Goal: Task Accomplishment & Management: Use online tool/utility

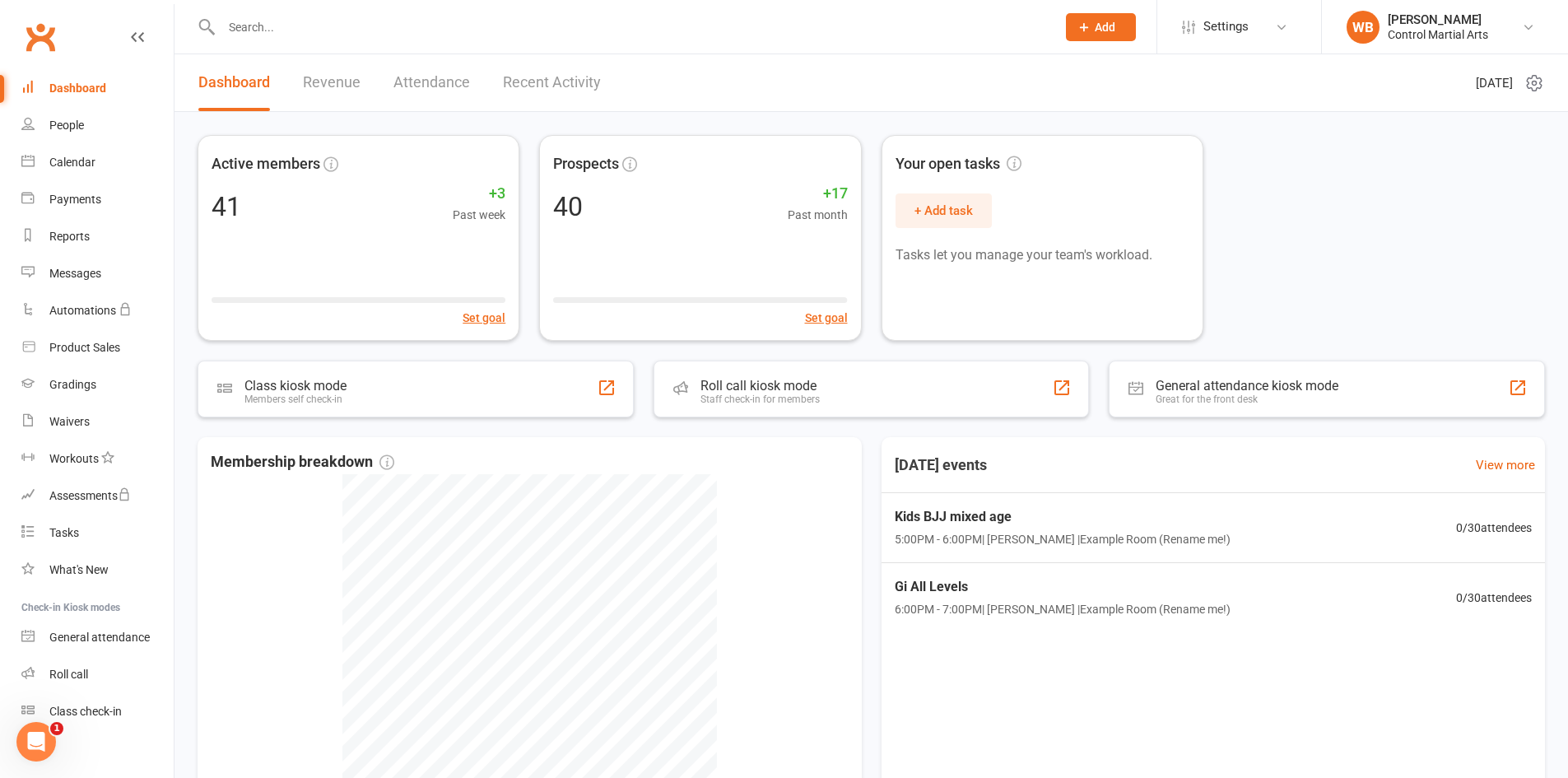
click at [357, 94] on link "Revenue" at bounding box center [331, 82] width 58 height 57
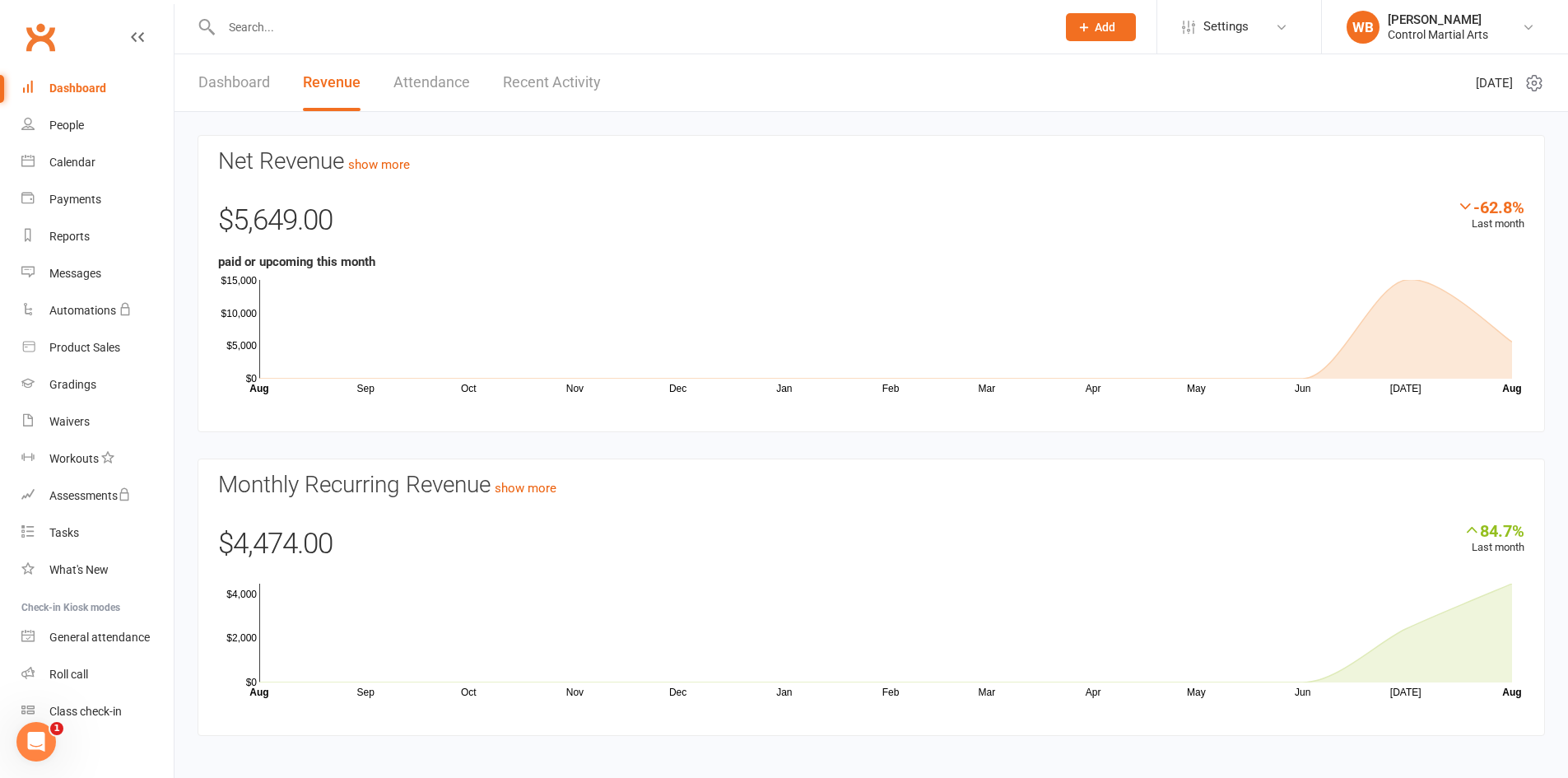
click at [33, 38] on link "Clubworx" at bounding box center [40, 37] width 41 height 41
click at [245, 91] on link "Dashboard" at bounding box center [234, 82] width 72 height 57
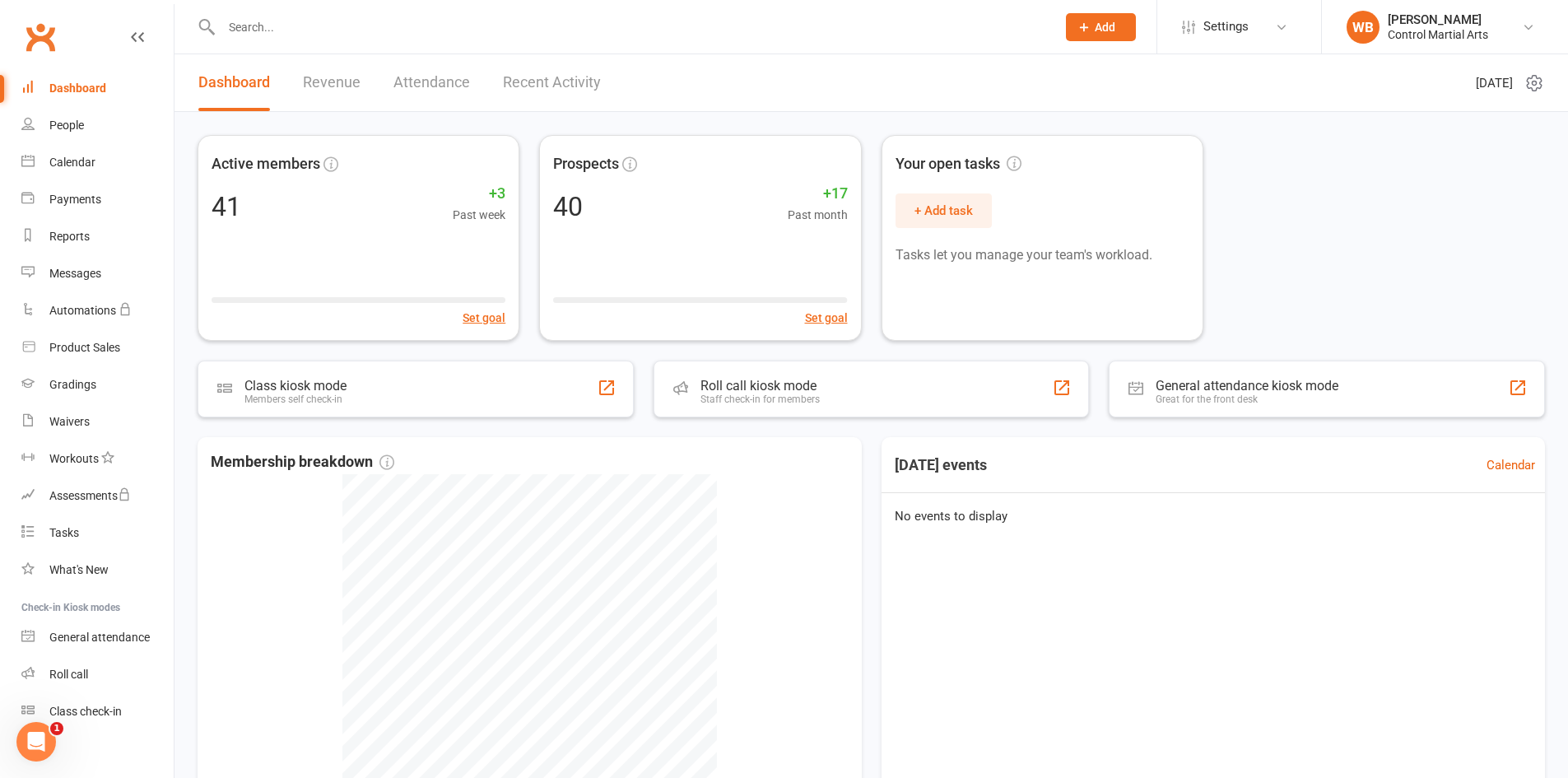
click at [42, 26] on link "Clubworx" at bounding box center [40, 37] width 41 height 41
click at [65, 172] on link "Calendar" at bounding box center [97, 163] width 152 height 37
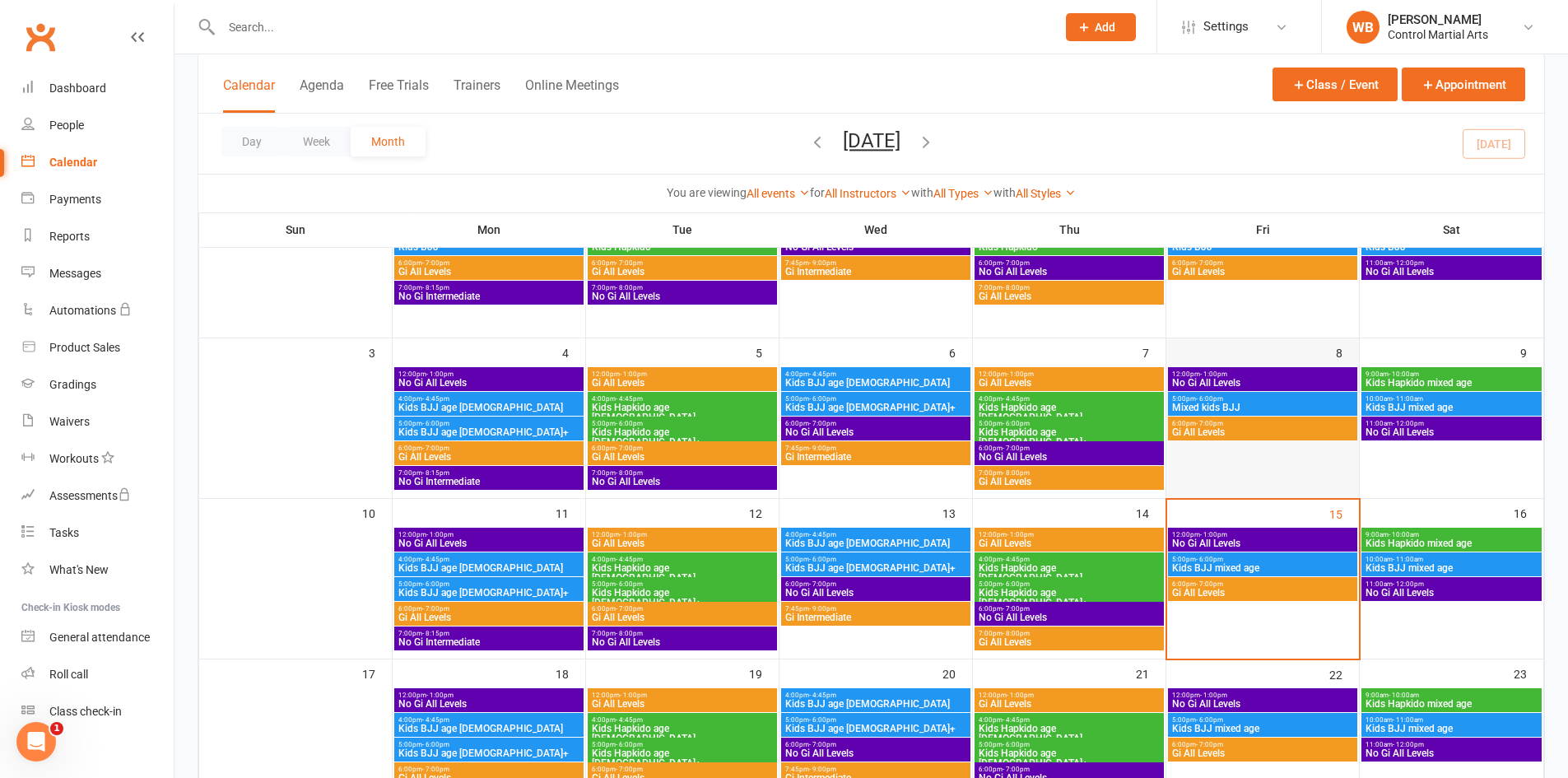
scroll to position [247, 0]
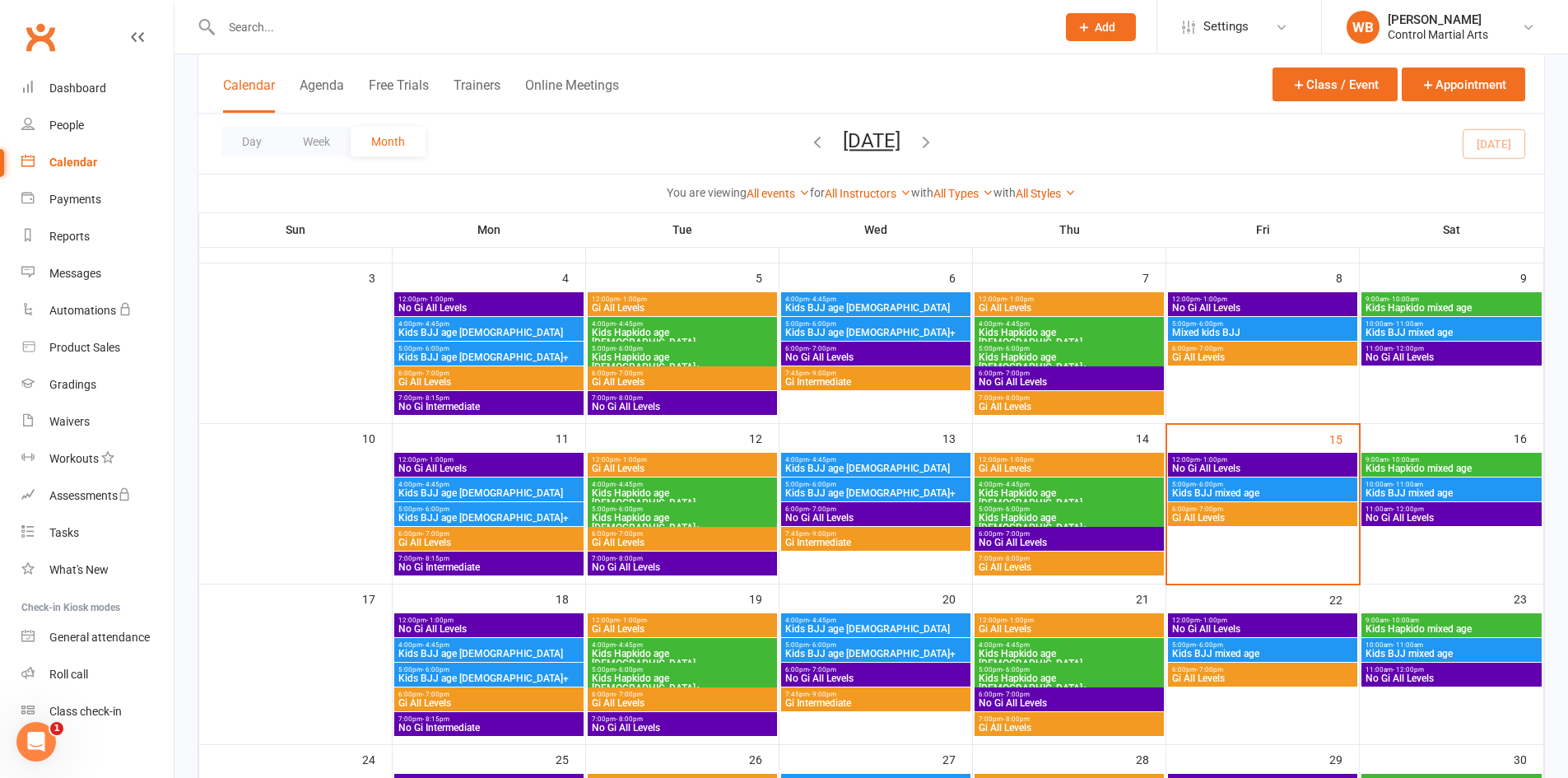
click at [1256, 460] on span "12:00pm - 1:00pm" at bounding box center [1262, 460] width 182 height 7
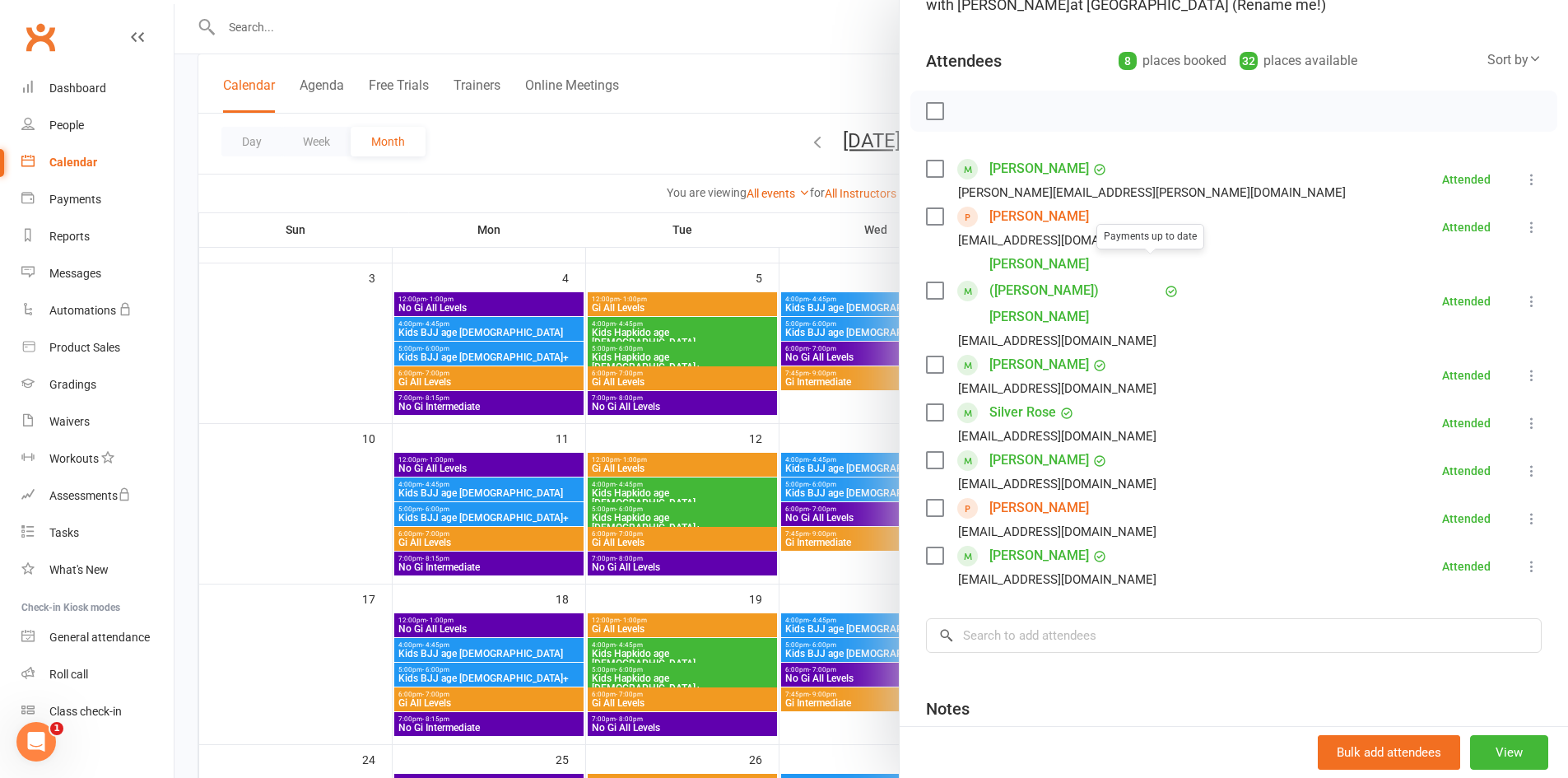
scroll to position [165, 0]
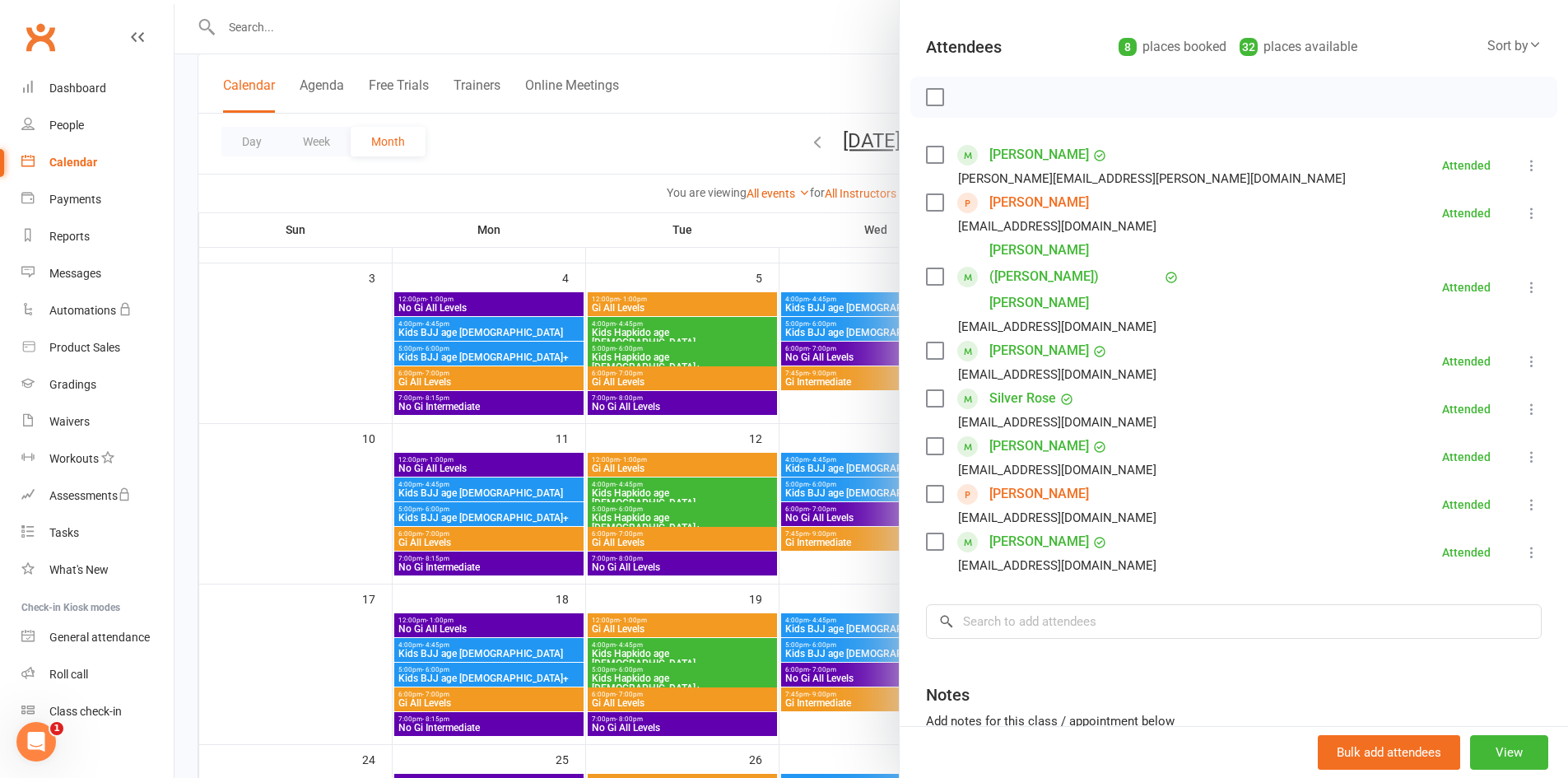
click at [790, 356] on div at bounding box center [871, 389] width 1393 height 778
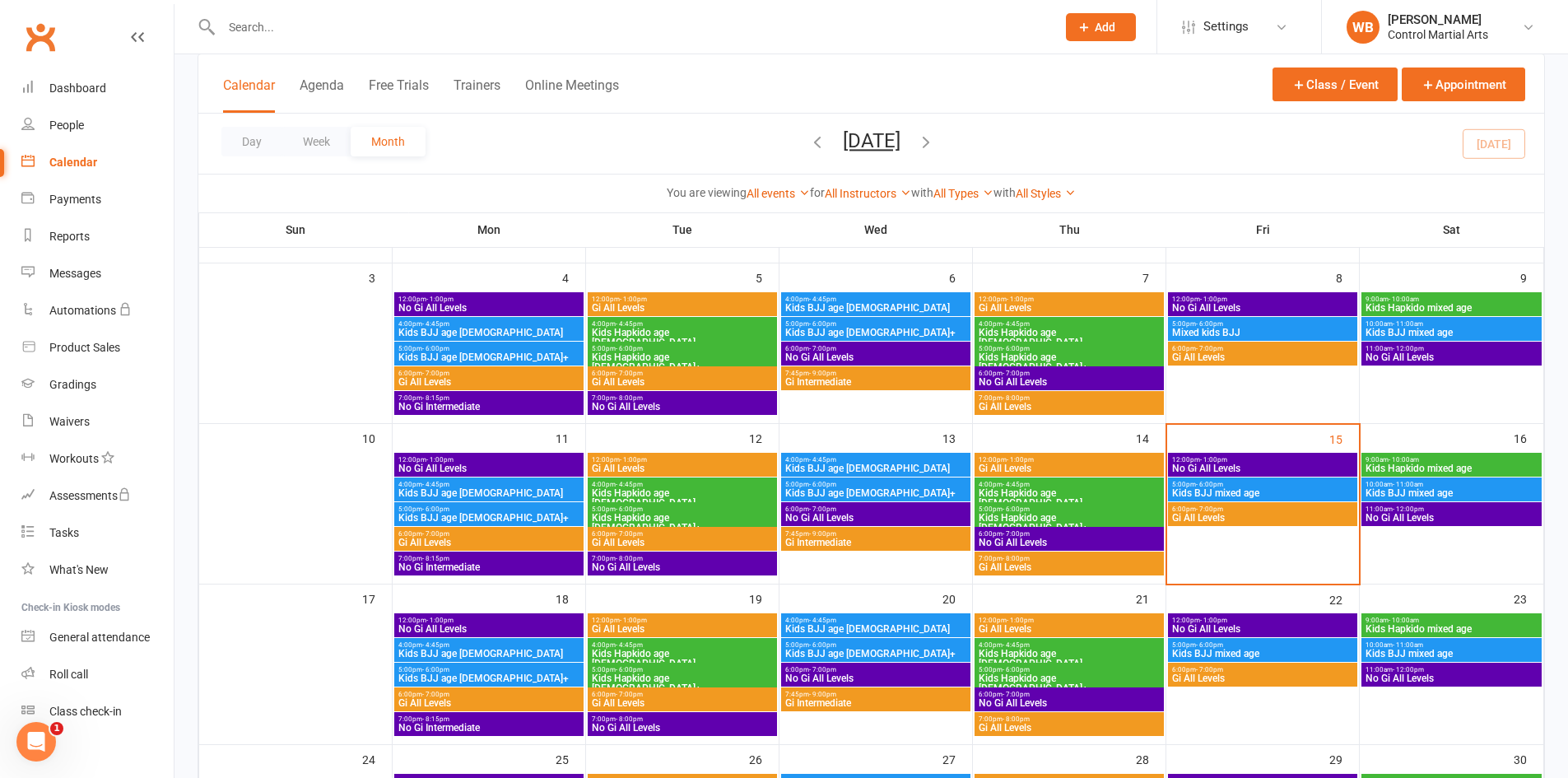
click at [1230, 486] on span "5:00pm - 6:00pm" at bounding box center [1262, 485] width 182 height 7
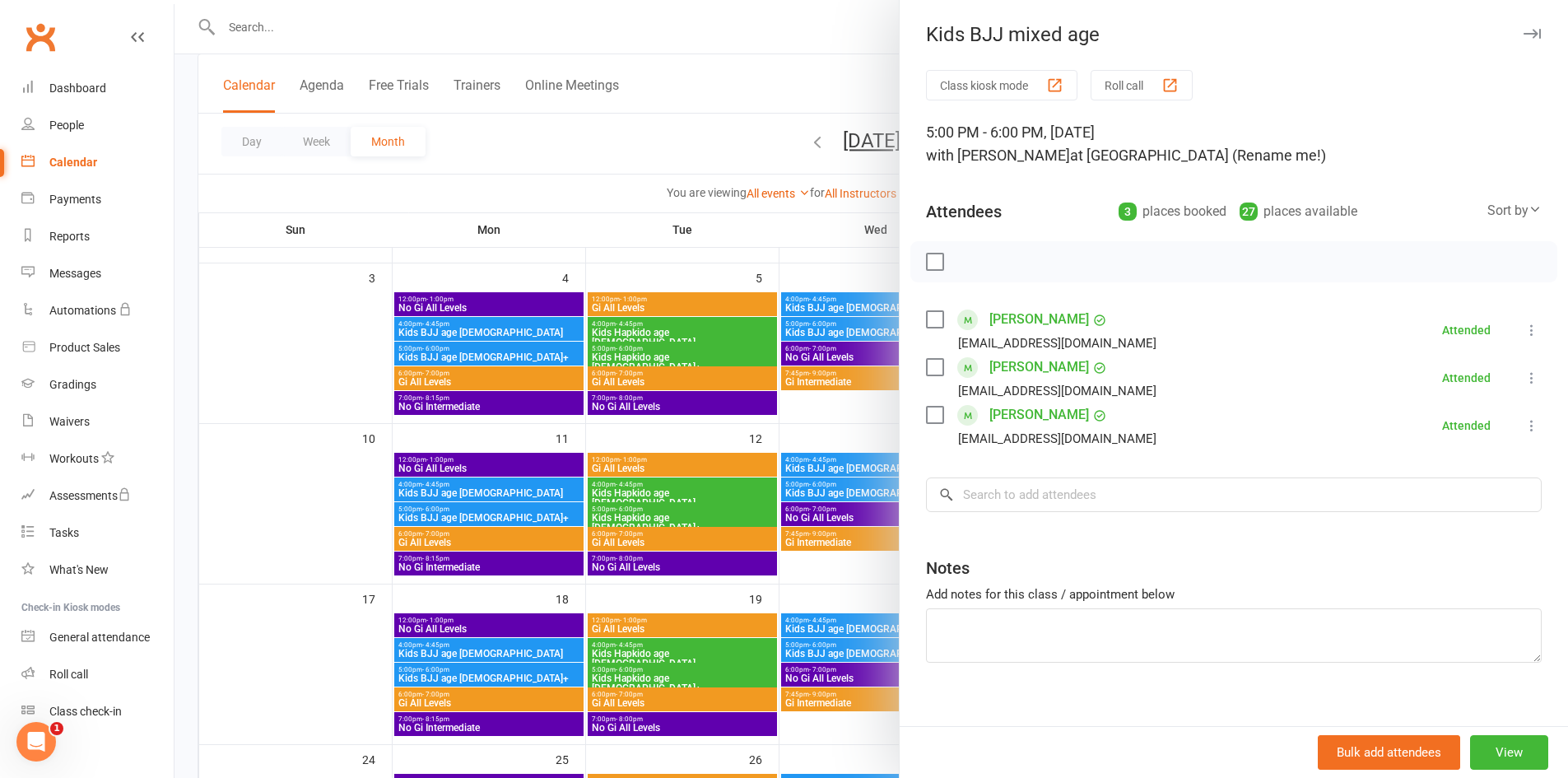
click at [841, 396] on div at bounding box center [871, 389] width 1393 height 778
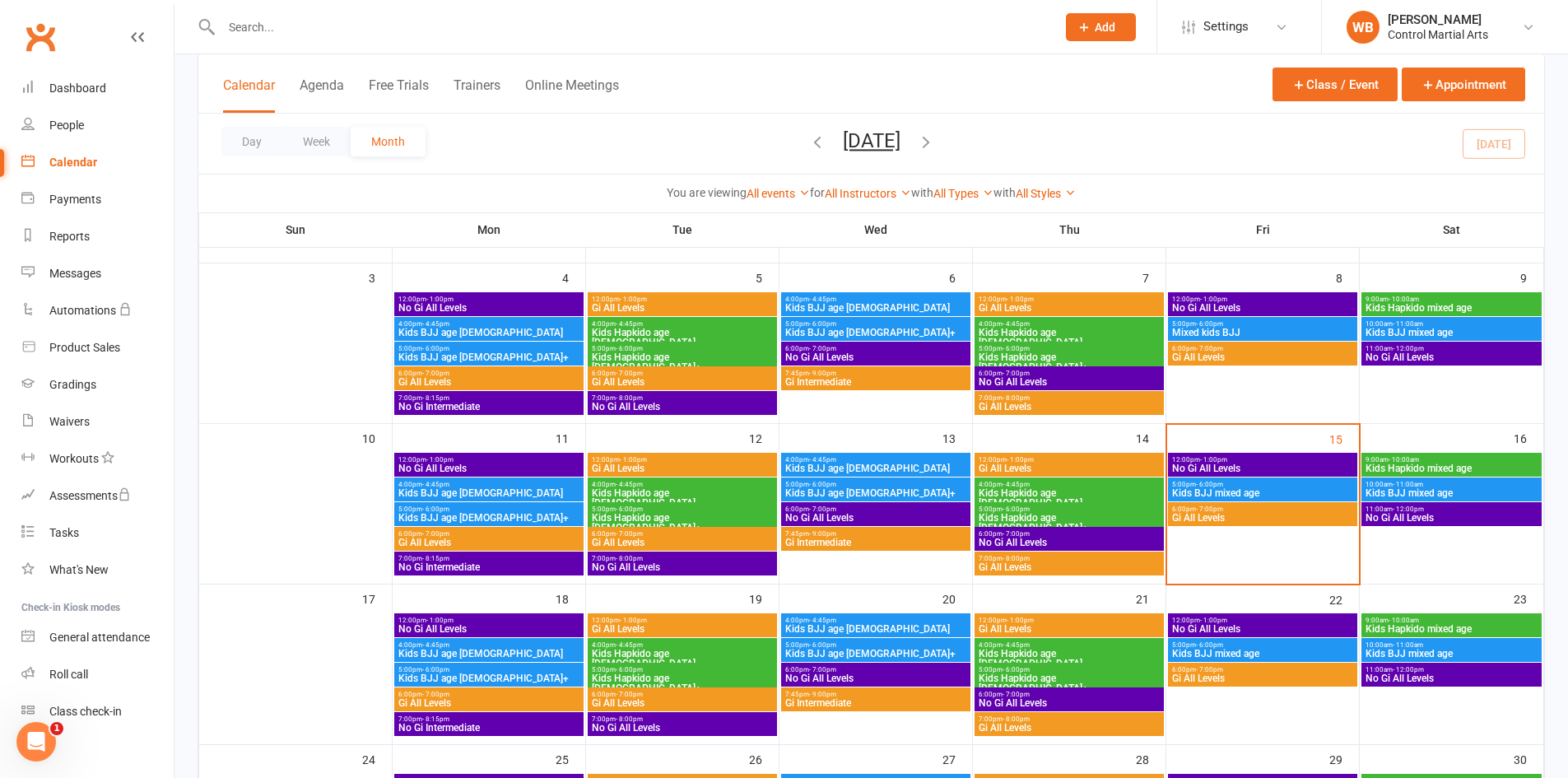
click at [1196, 514] on span "Gi All Levels" at bounding box center [1262, 517] width 182 height 10
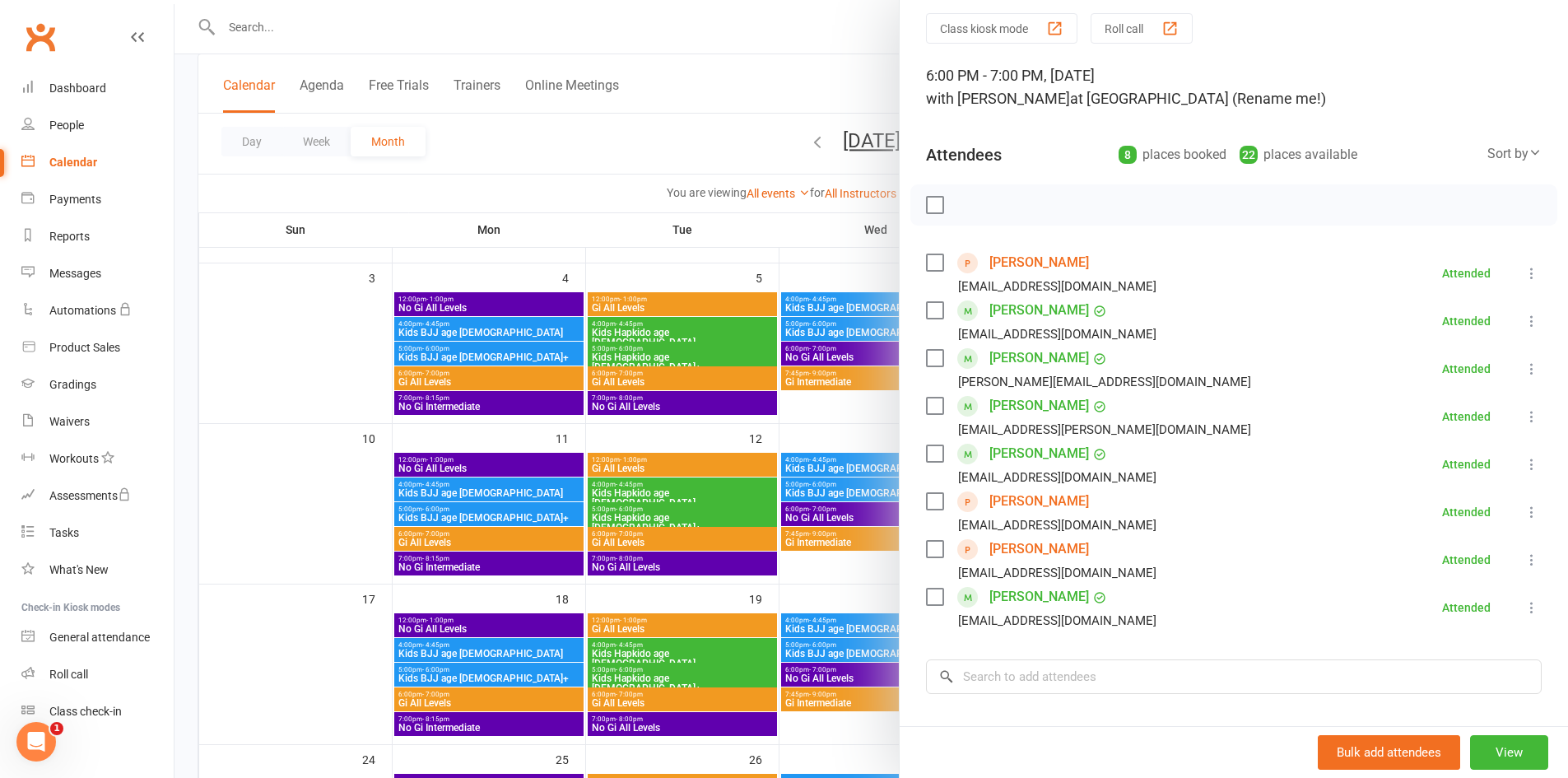
scroll to position [82, 0]
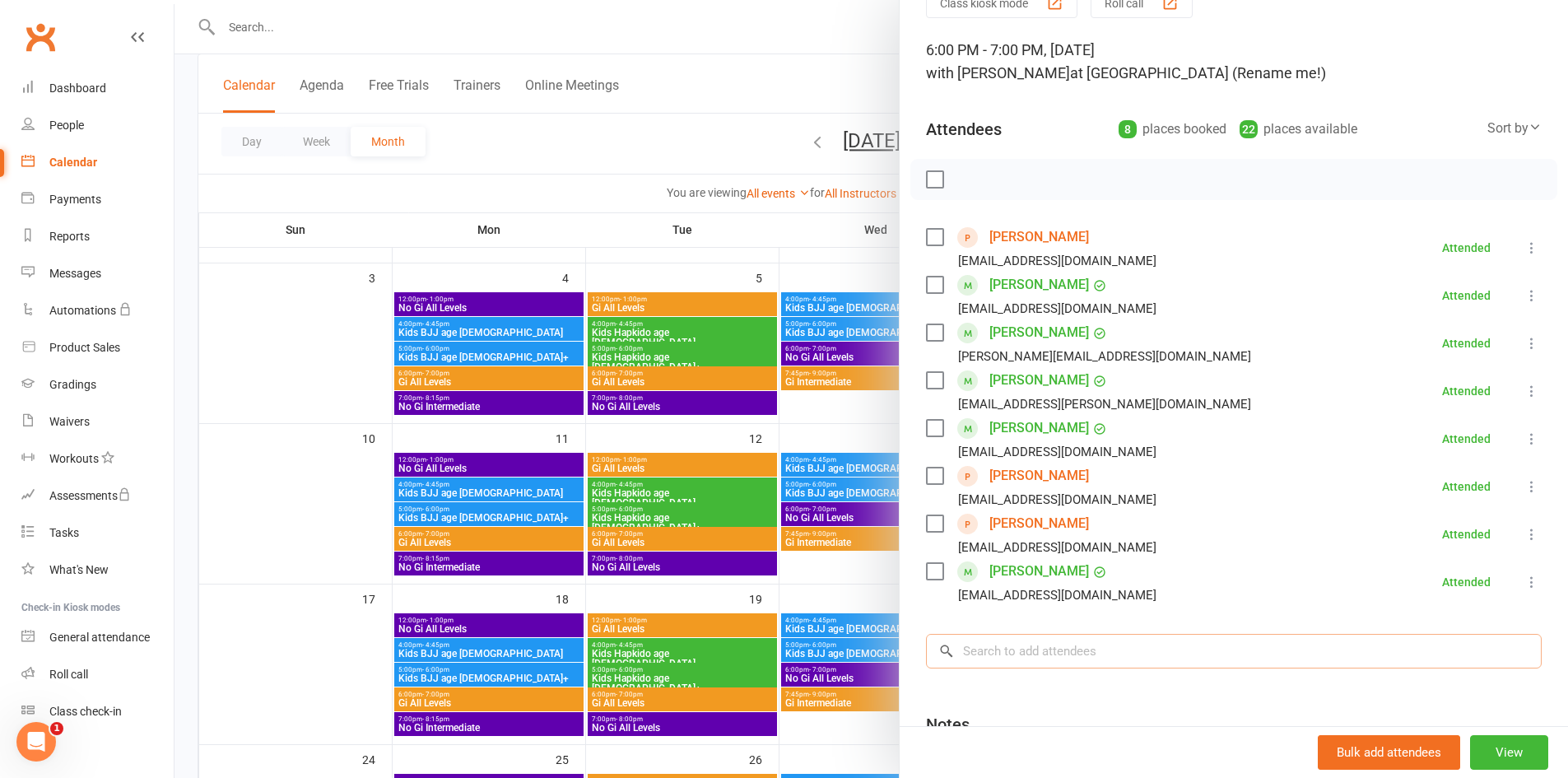
click at [1161, 648] on input "search" at bounding box center [1233, 651] width 616 height 35
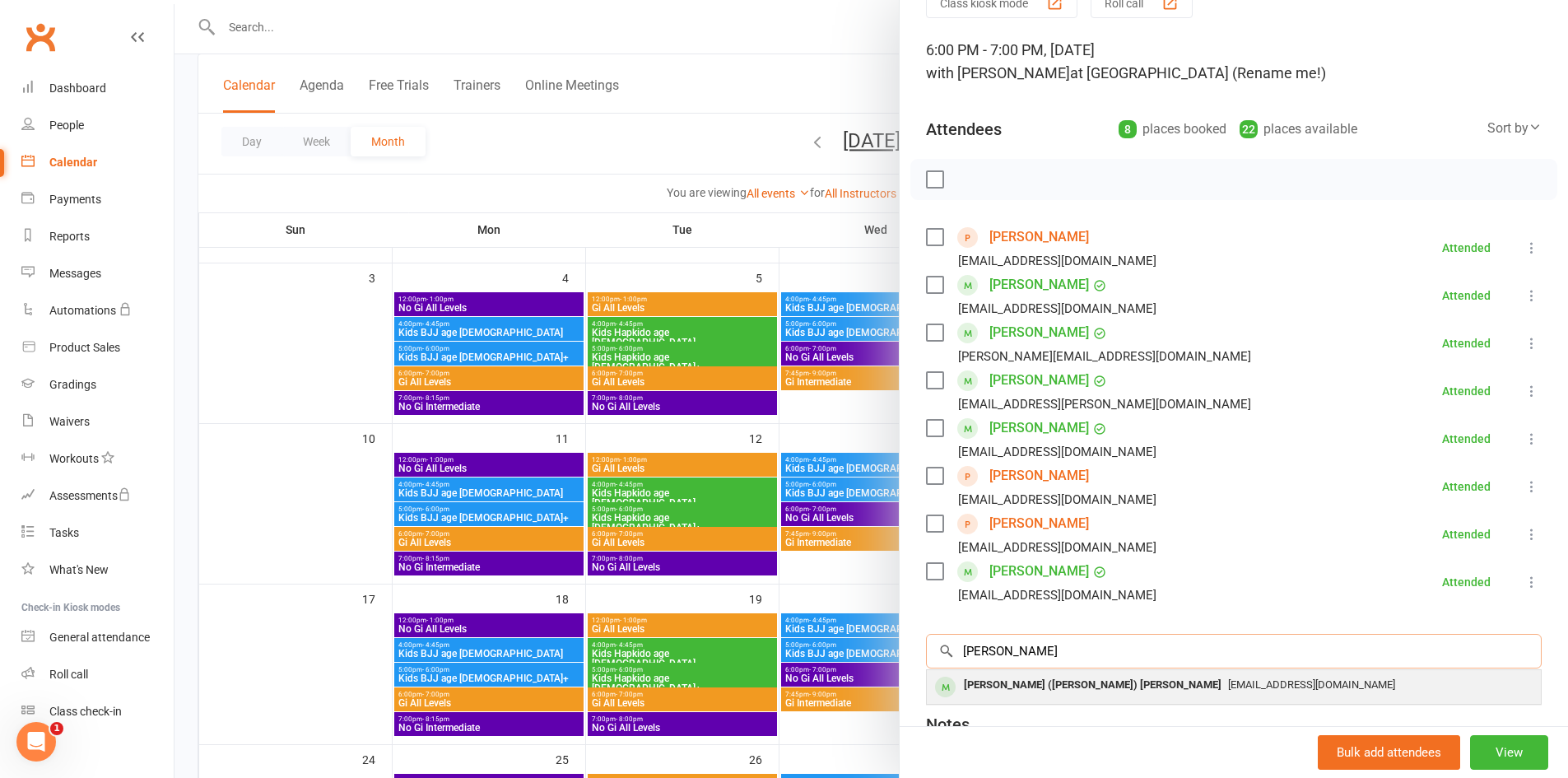
type input "kelly"
click at [1021, 689] on div "Chun-Chuan (Kelly) Bawden Peng" at bounding box center [1093, 685] width 271 height 24
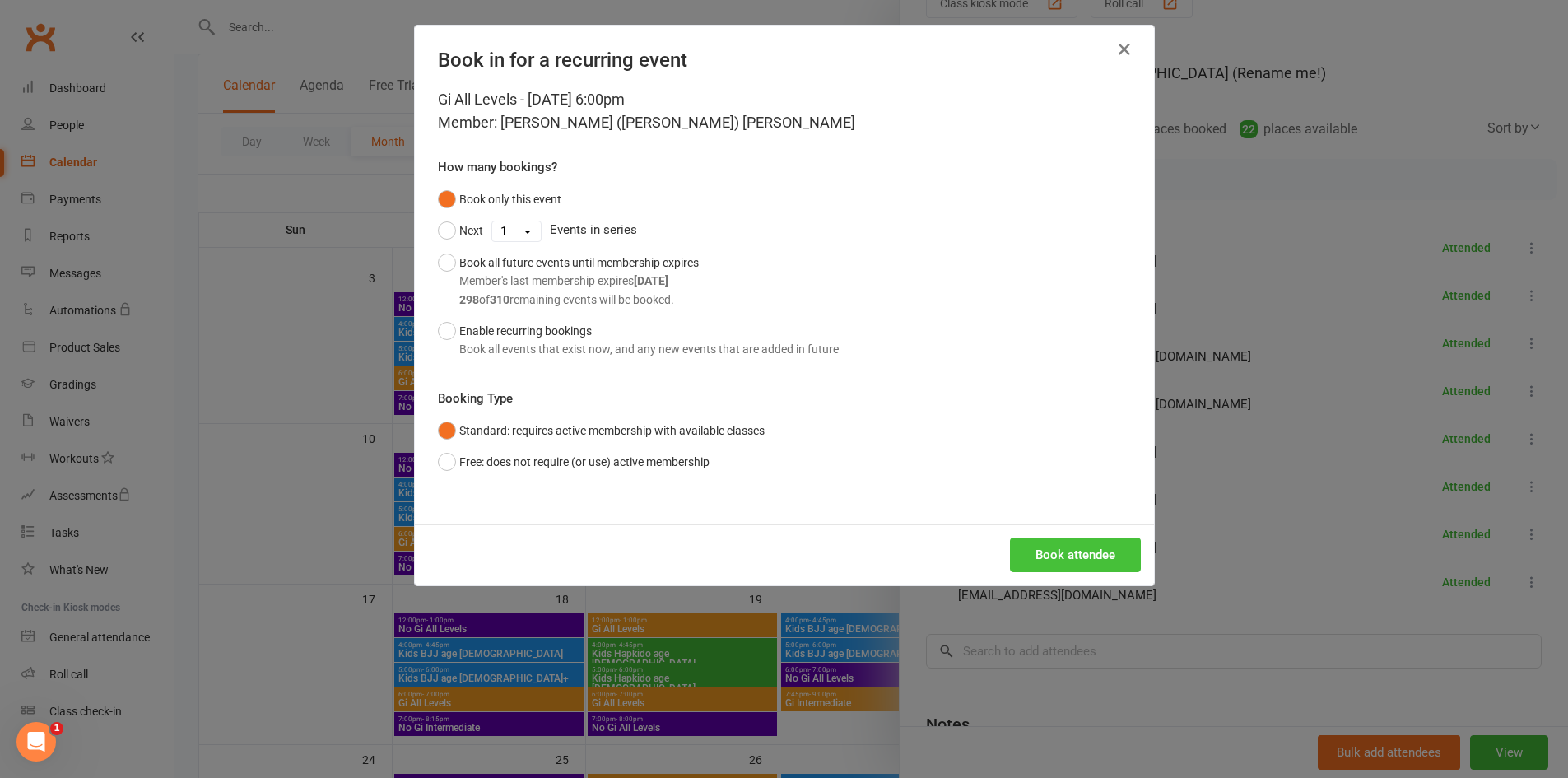
click at [1080, 556] on button "Book attendee" at bounding box center [1075, 555] width 131 height 35
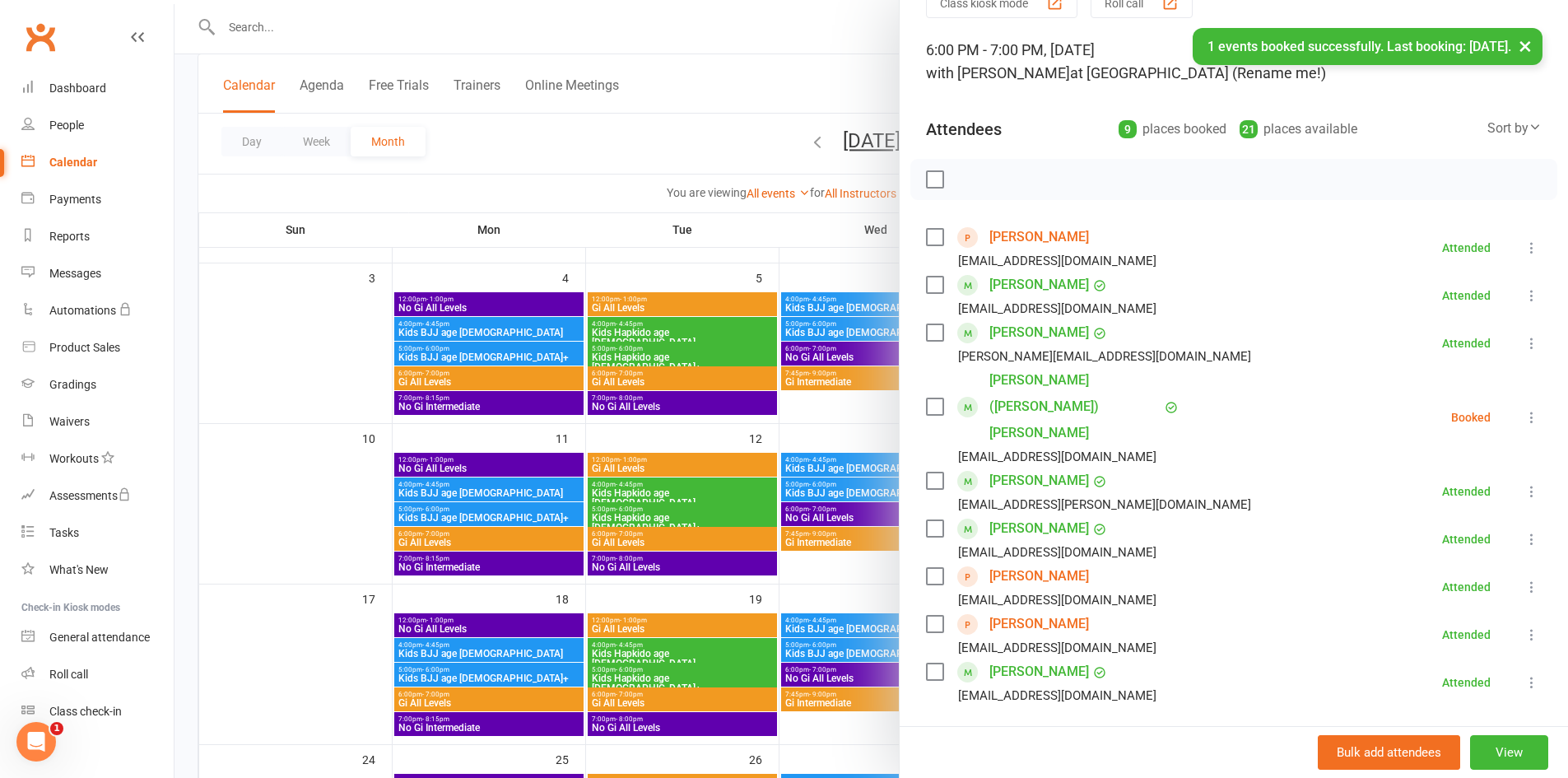
click at [1522, 413] on button at bounding box center [1532, 417] width 19 height 19
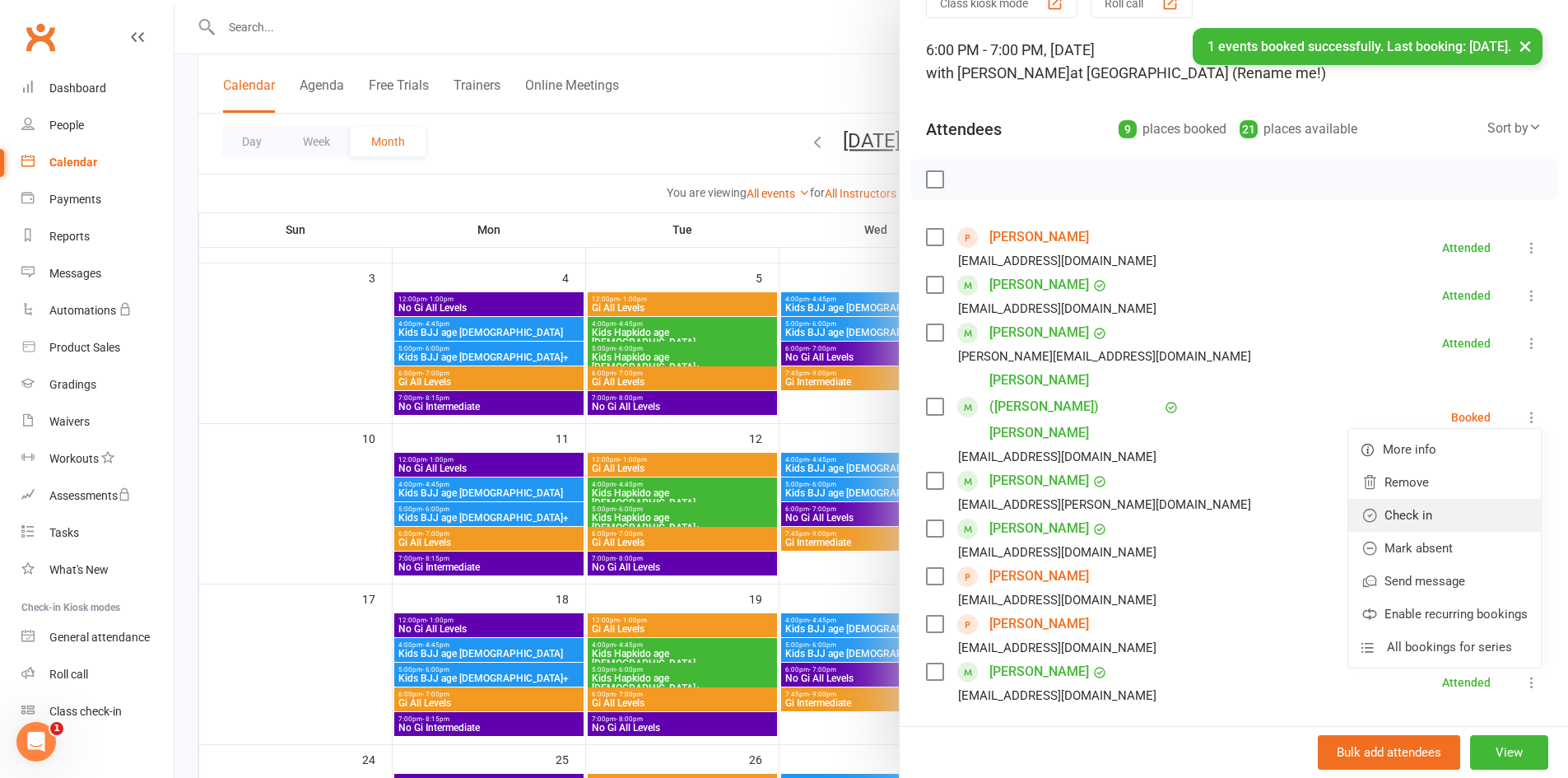
click at [1416, 510] on link "Check in" at bounding box center [1444, 515] width 192 height 33
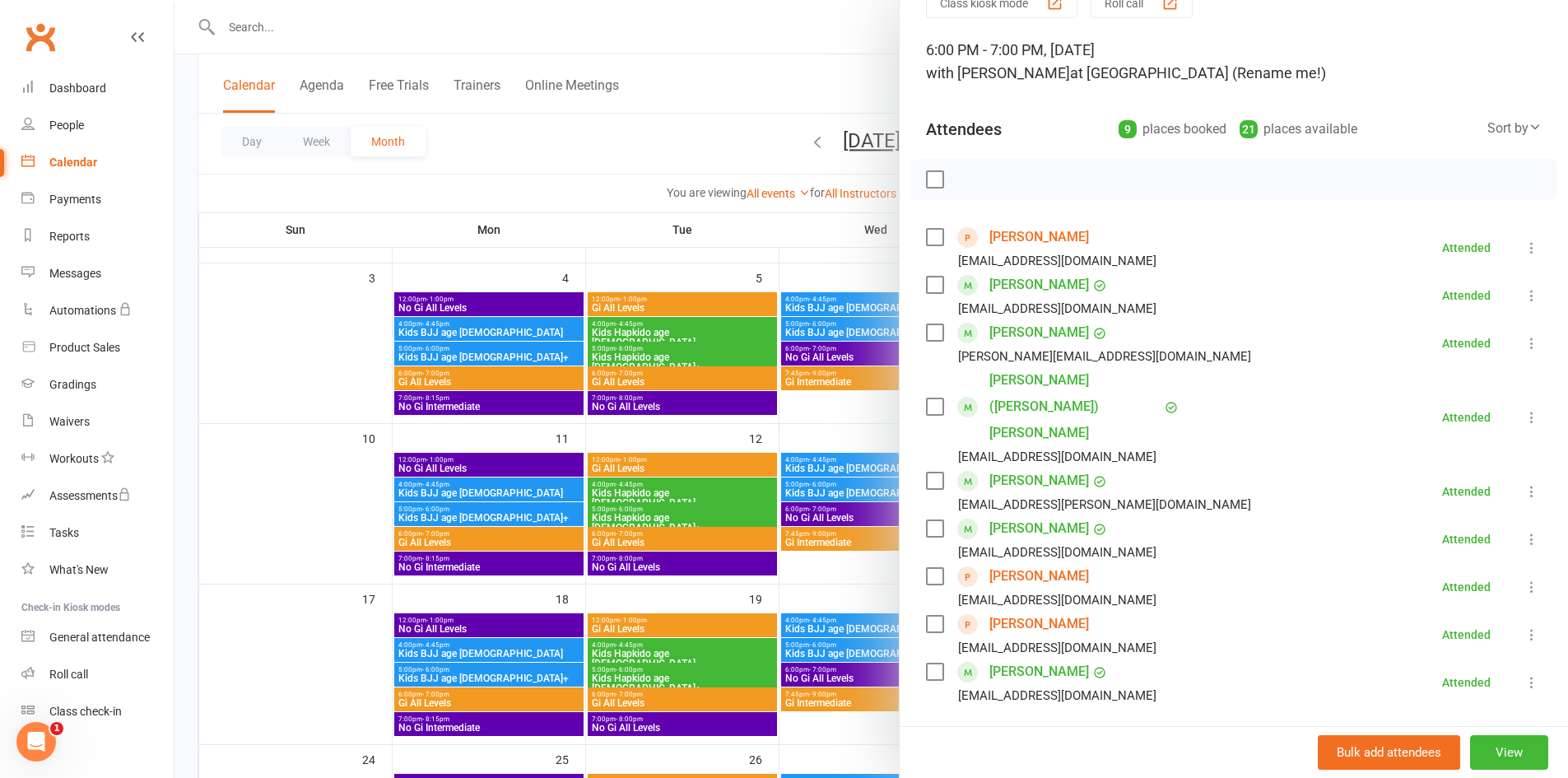
click at [510, 138] on div at bounding box center [871, 389] width 1393 height 778
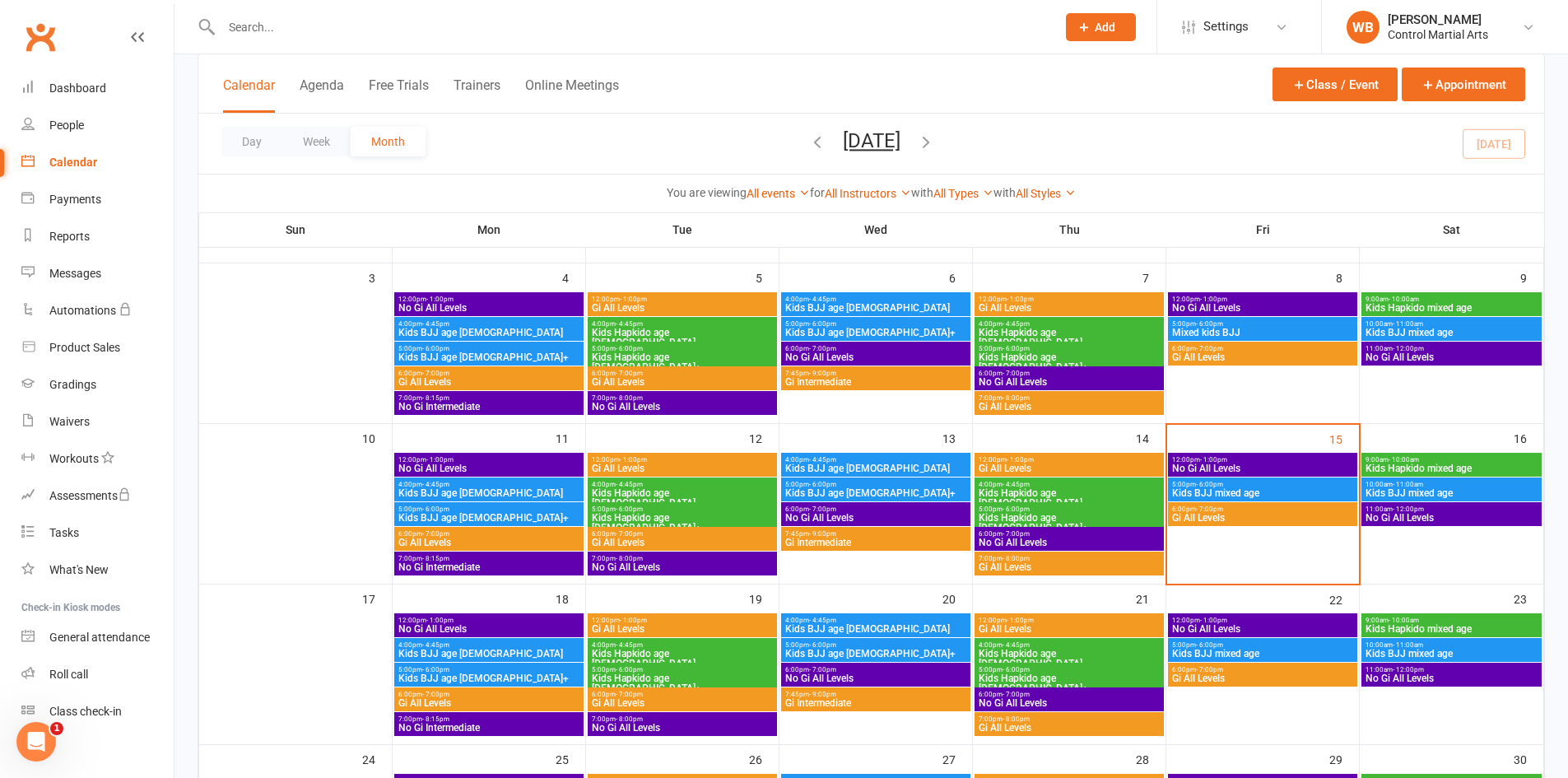
click at [347, 25] on input "text" at bounding box center [630, 27] width 828 height 23
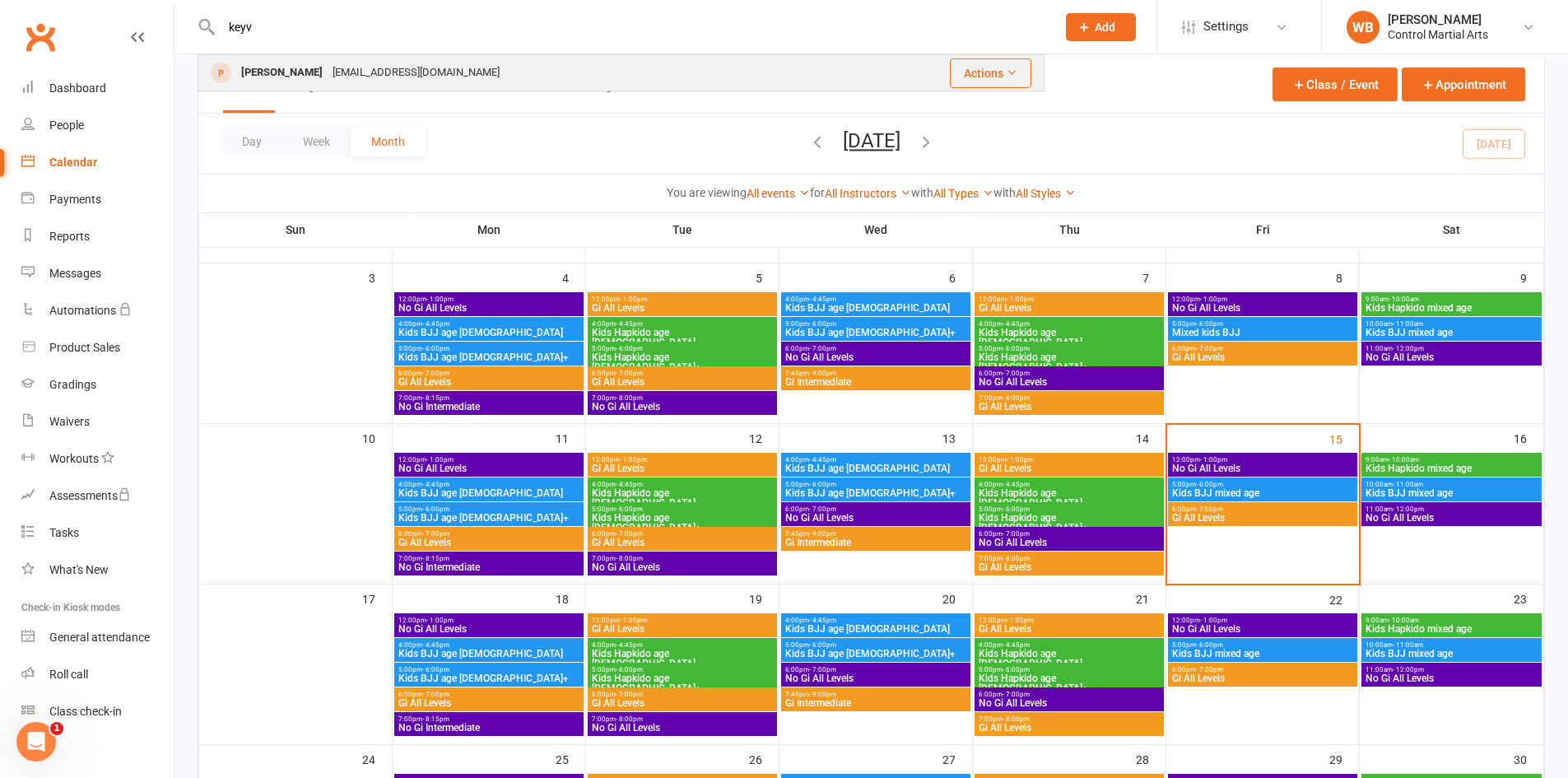
type input "keyv"
click at [477, 85] on div "Kabdullahimehr1234@gmail.com" at bounding box center [416, 73] width 177 height 24
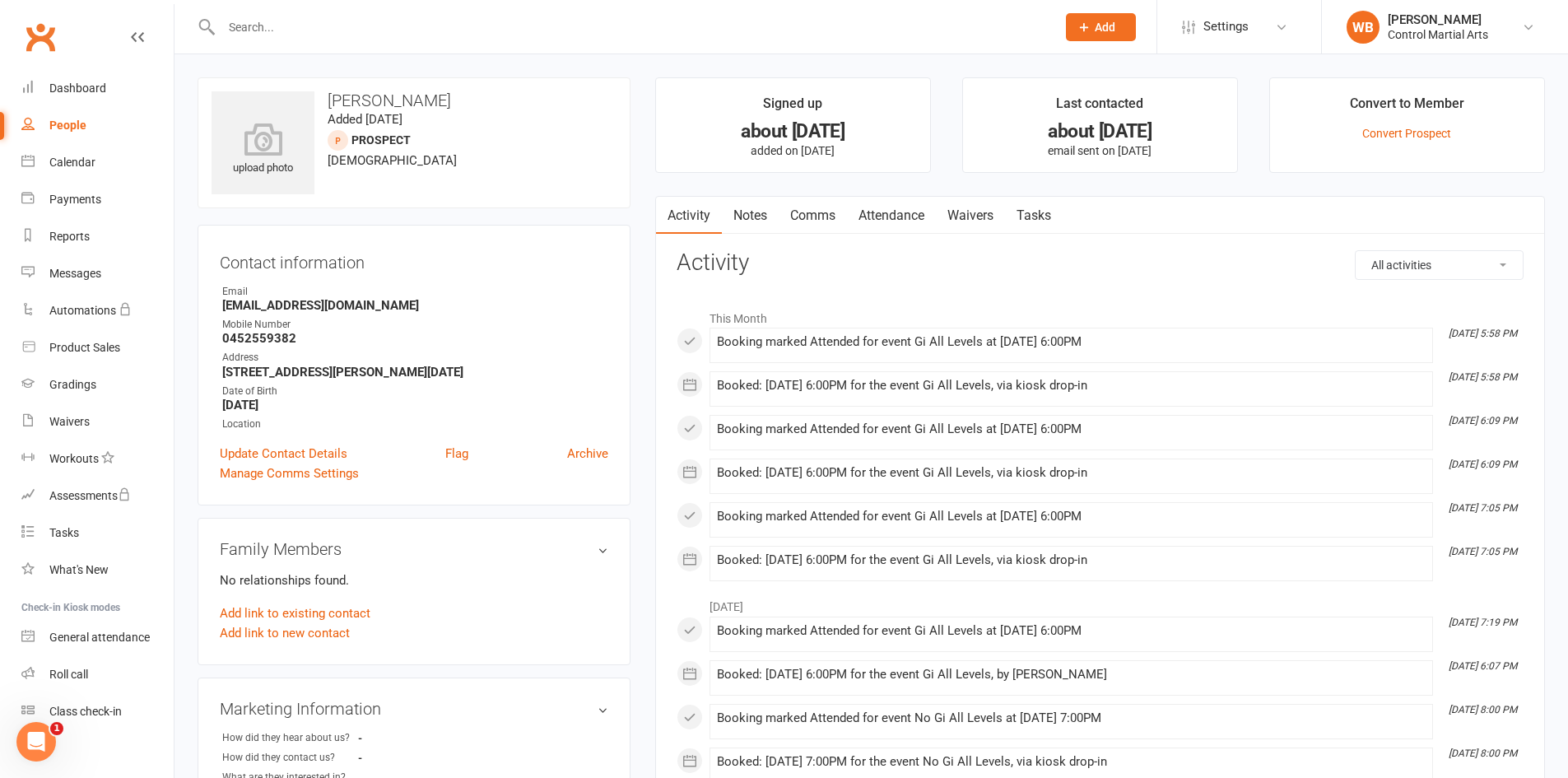
click at [327, 162] on div "upload photo Keyvan Abdullahimehr Added 11 July, 2025 prospect 23 years old" at bounding box center [414, 143] width 433 height 131
drag, startPoint x: 331, startPoint y: 160, endPoint x: 411, endPoint y: 157, distance: 80.1
click at [411, 157] on div "upload photo Keyvan Abdullahimehr Added 11 July, 2025 prospect 23 years old" at bounding box center [414, 143] width 433 height 131
click at [332, 161] on span "23 years old" at bounding box center [392, 160] width 129 height 15
drag, startPoint x: 330, startPoint y: 161, endPoint x: 408, endPoint y: 164, distance: 78.1
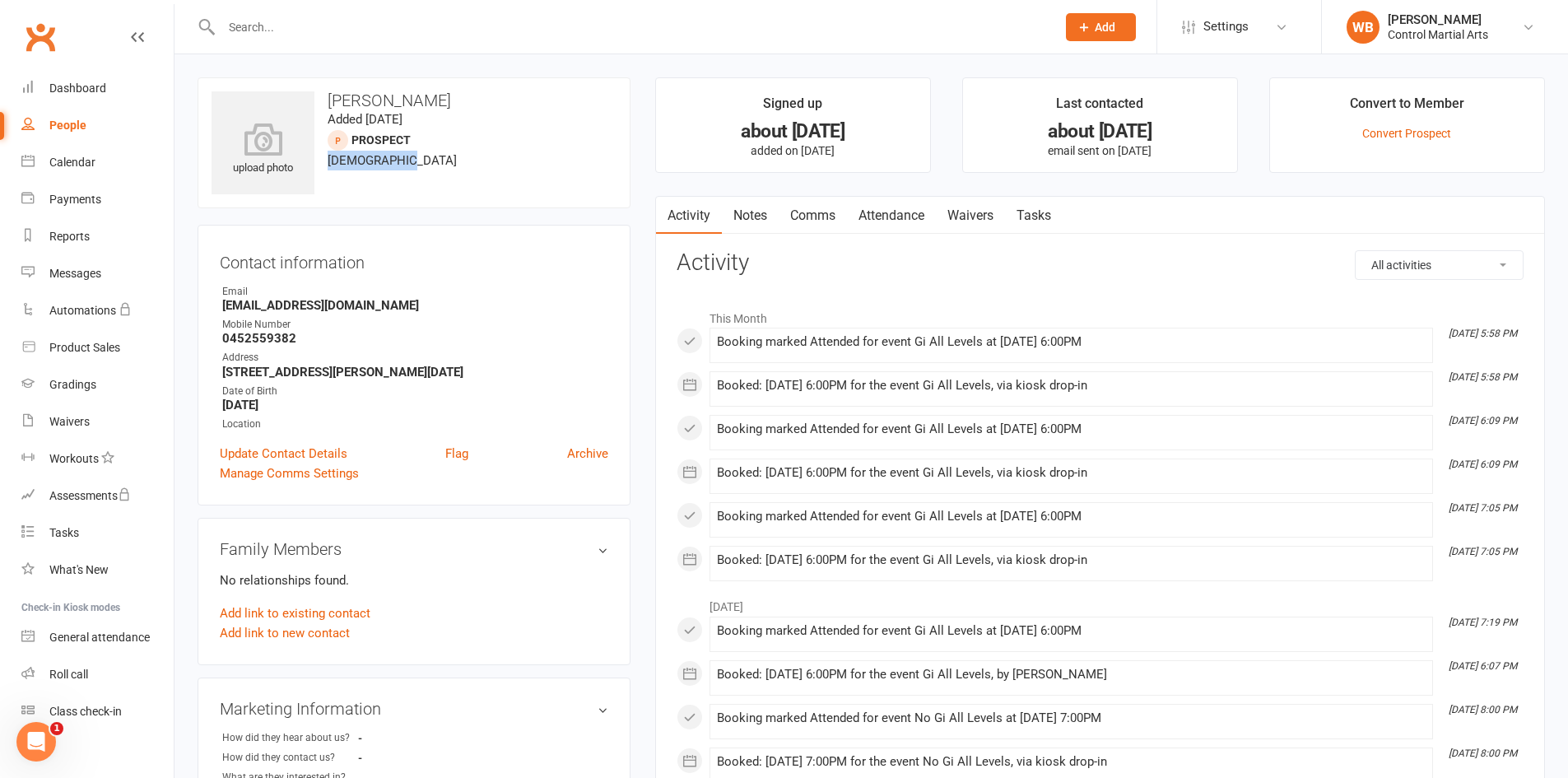
click at [408, 164] on div "upload photo Keyvan Abdullahimehr Added 11 July, 2025 prospect 23 years old" at bounding box center [414, 143] width 433 height 131
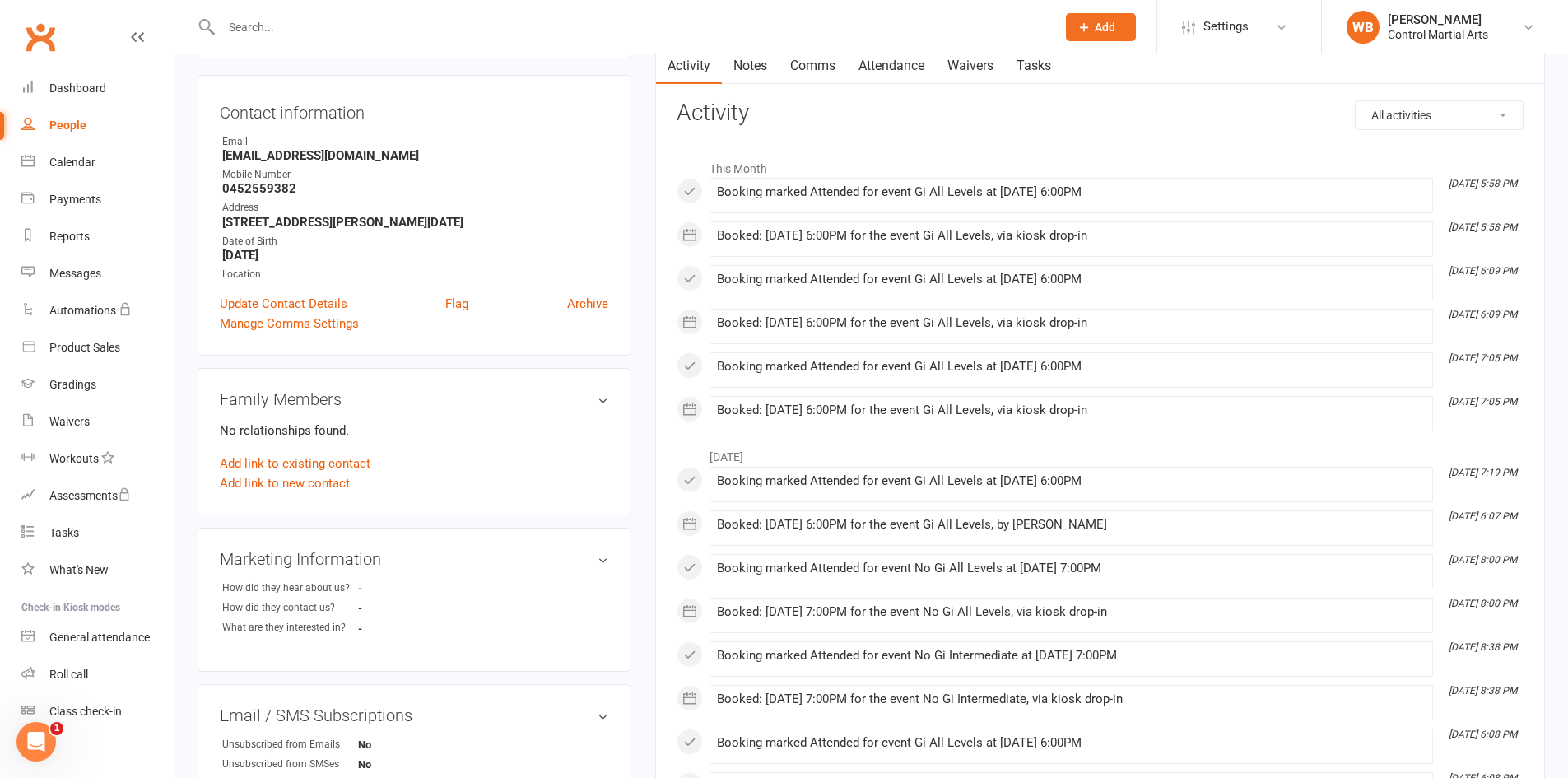
scroll to position [165, 0]
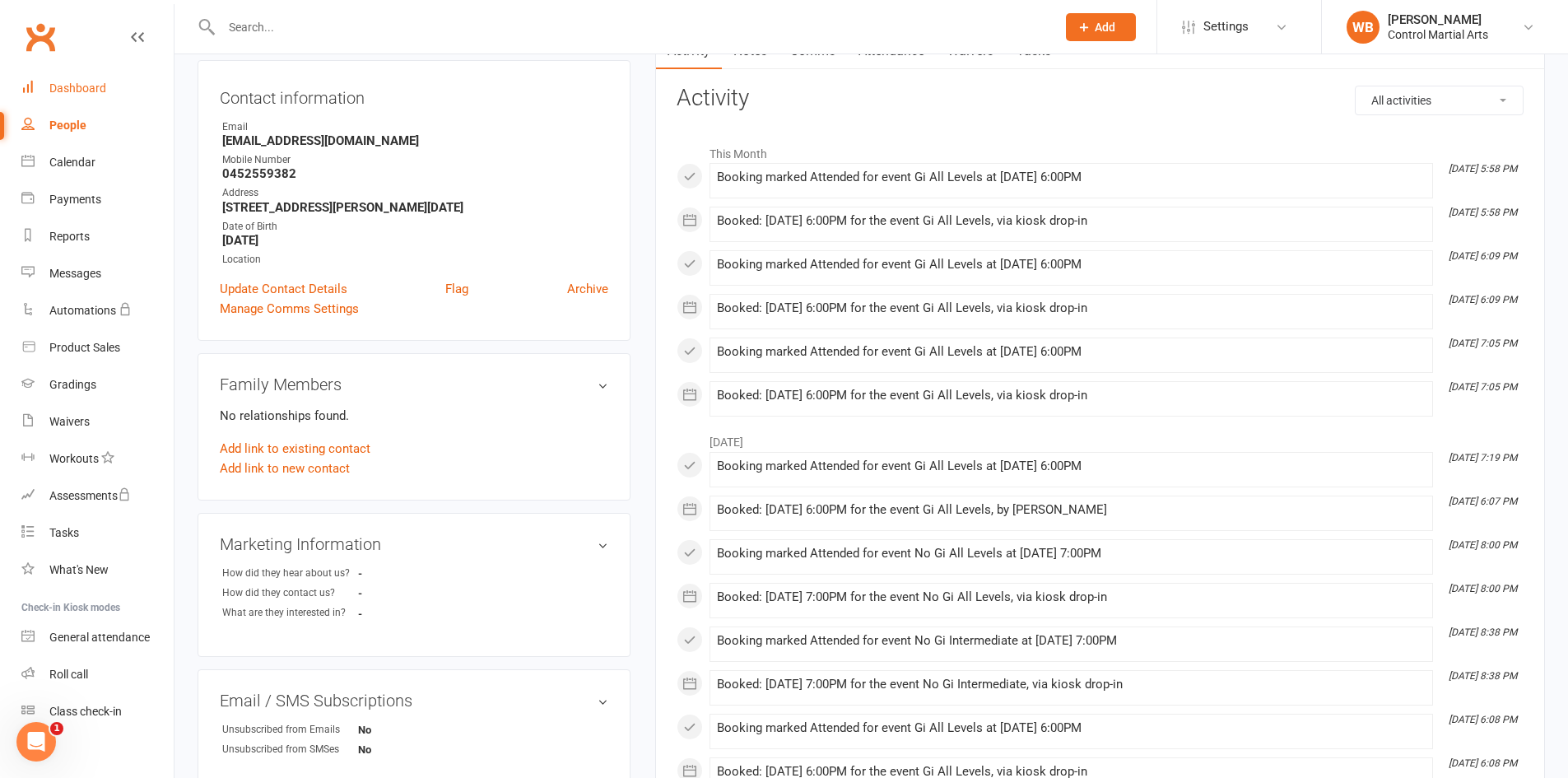
click at [74, 87] on div "Dashboard" at bounding box center [78, 88] width 57 height 13
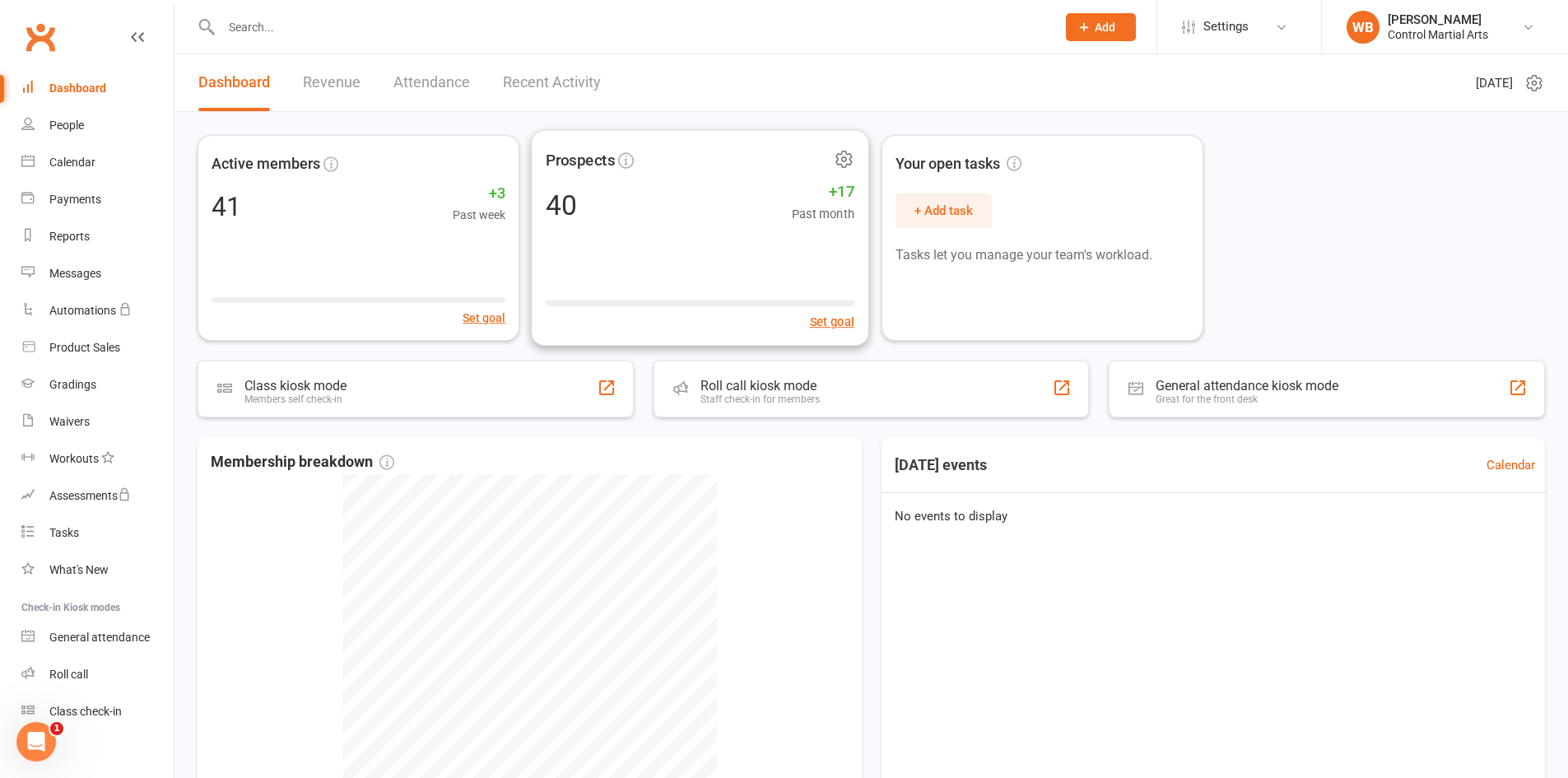
drag, startPoint x: 648, startPoint y: 232, endPoint x: 652, endPoint y: 243, distance: 11.7
click at [652, 243] on div "Prospects 40 +17 Past month Set goal" at bounding box center [700, 238] width 338 height 216
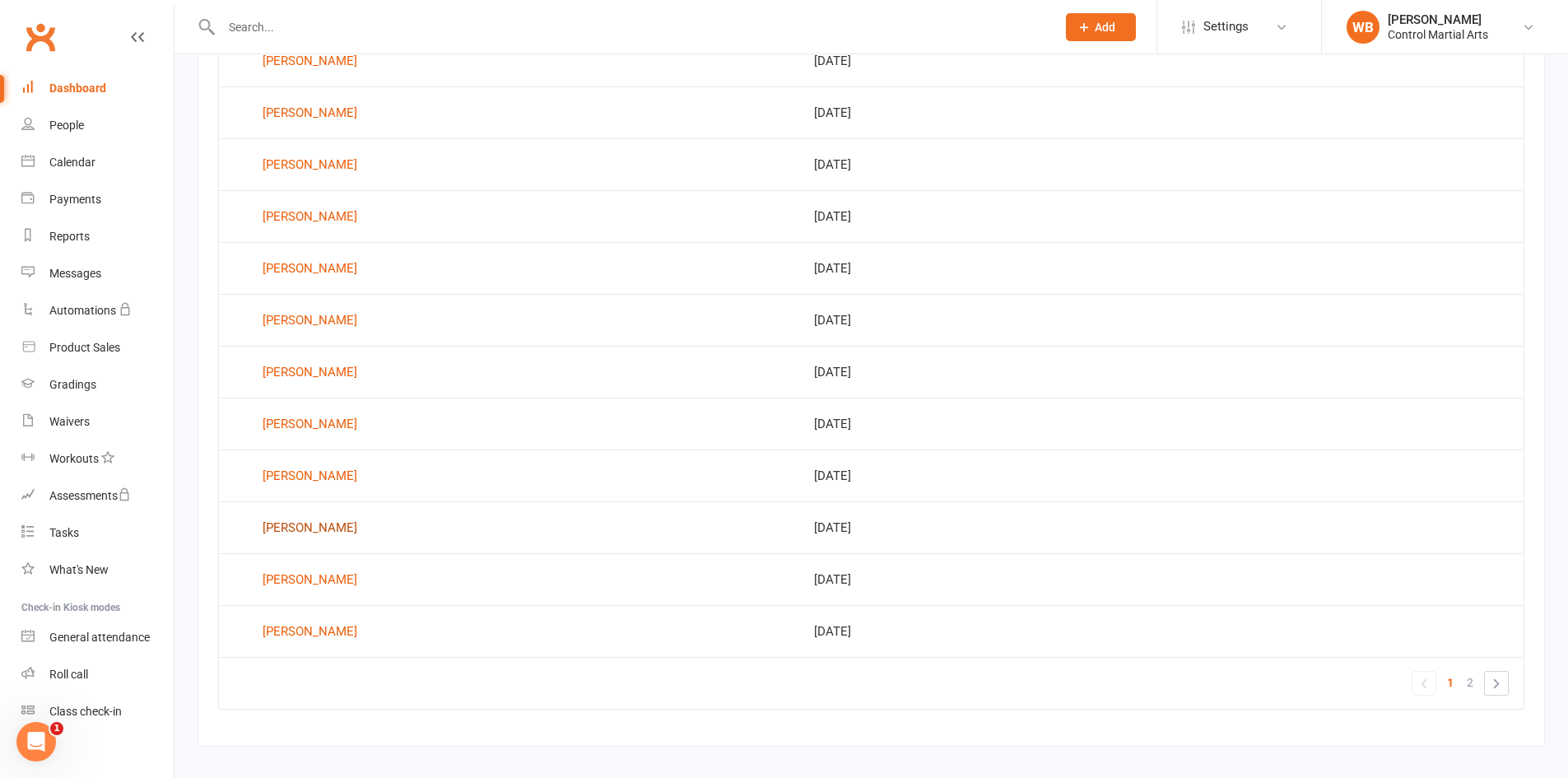
scroll to position [937, 0]
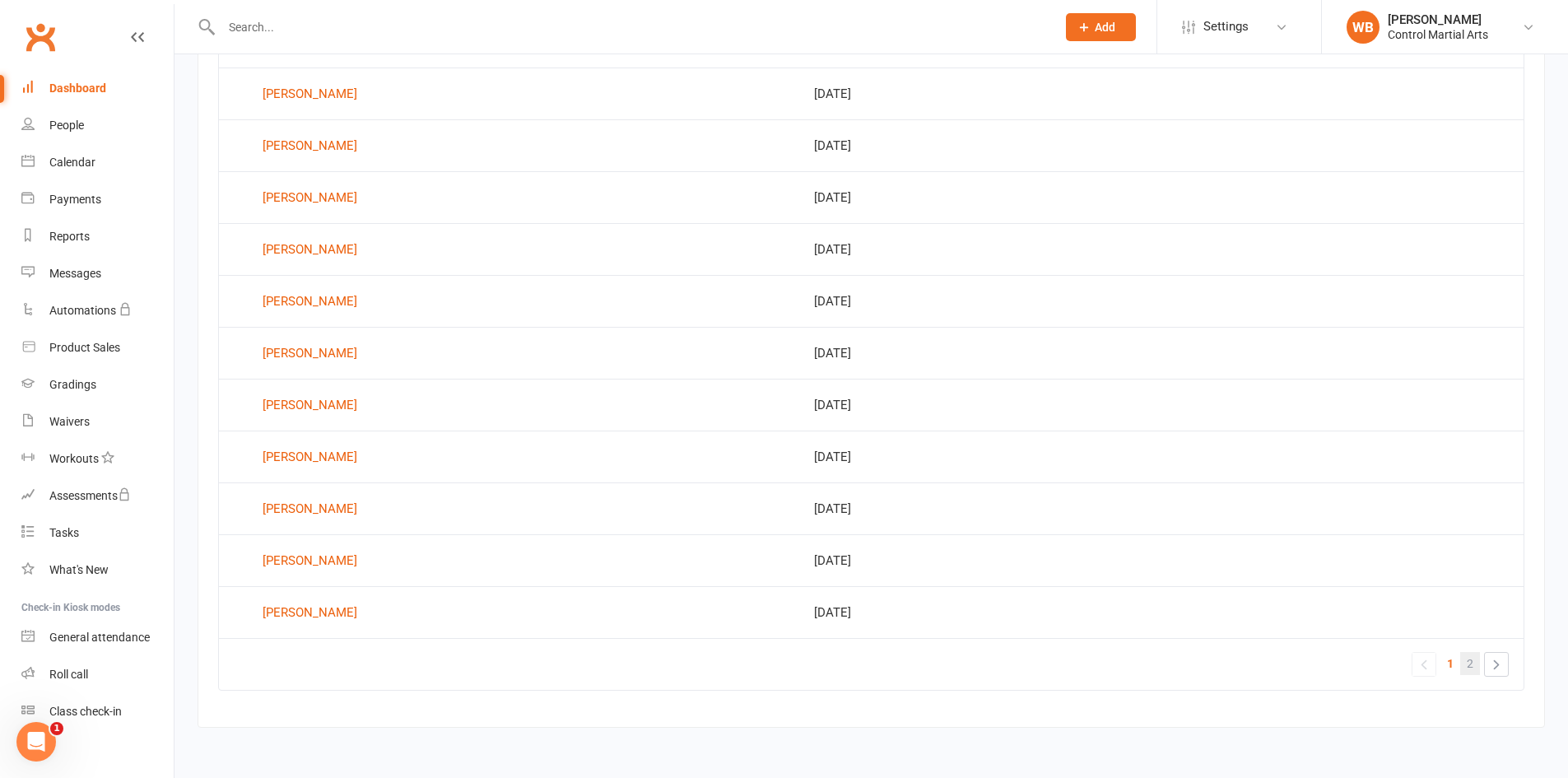
click at [1462, 665] on link "2" at bounding box center [1471, 664] width 19 height 23
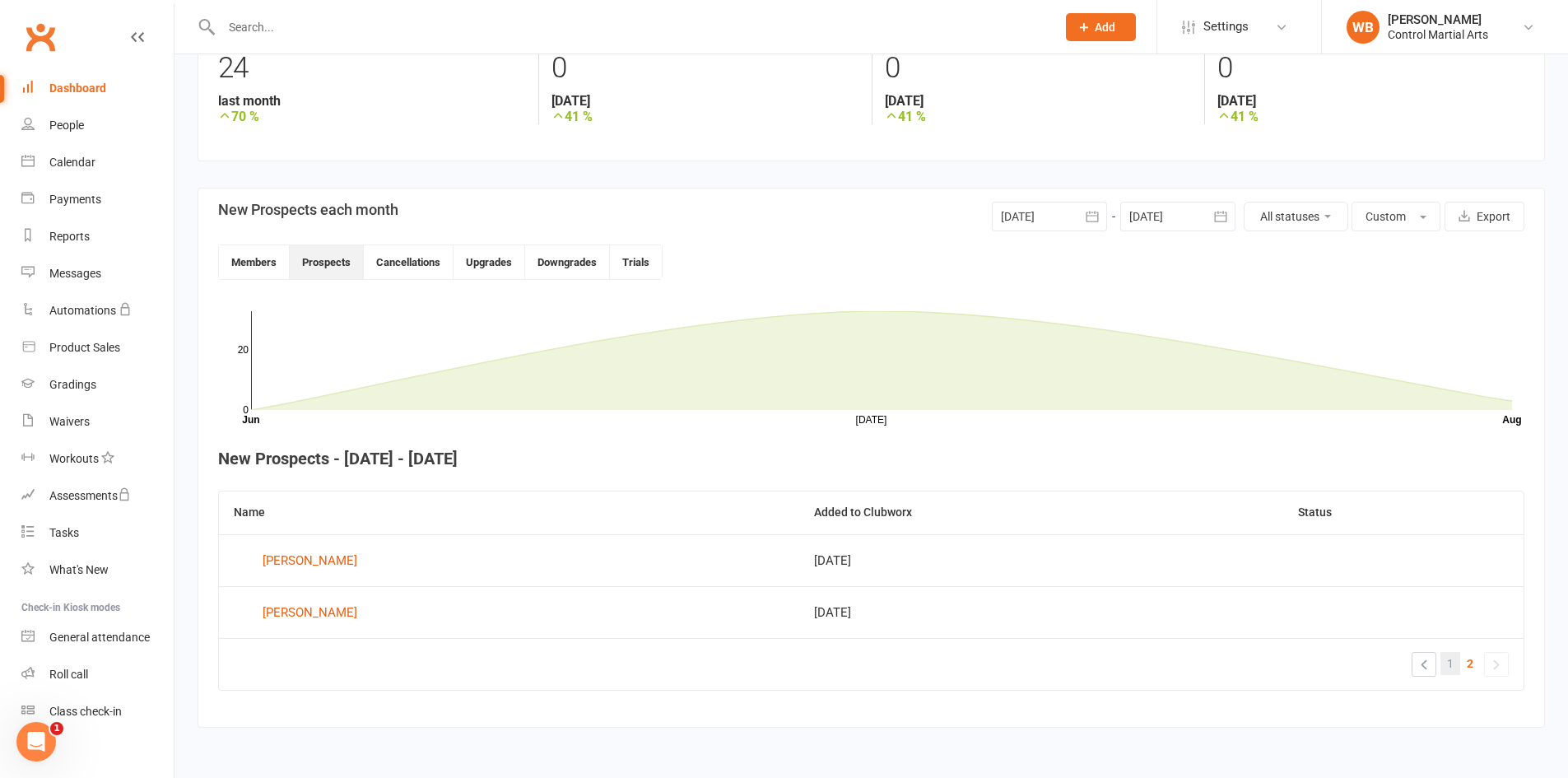
click at [1455, 664] on link "1" at bounding box center [1450, 664] width 19 height 23
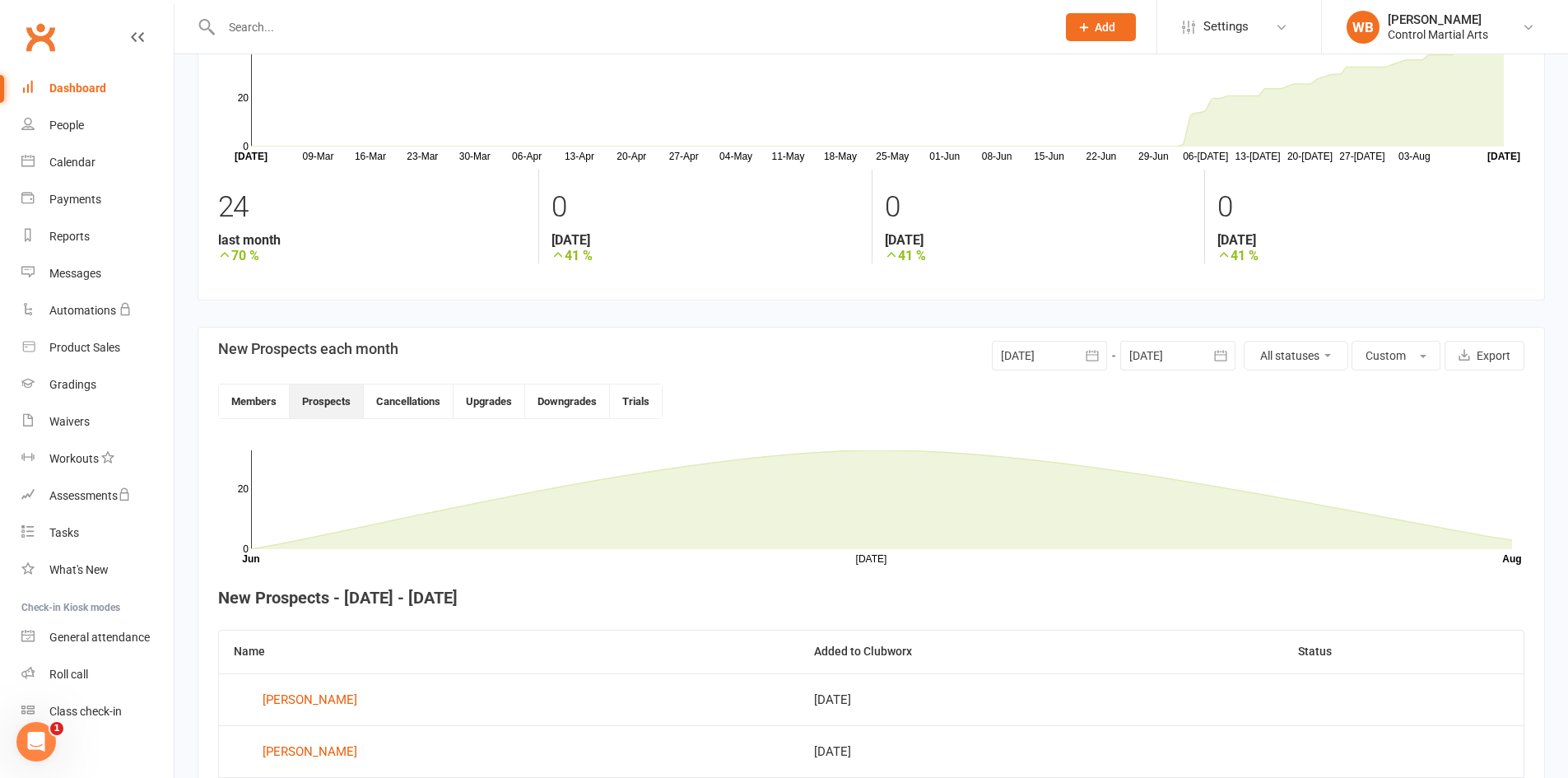
scroll to position [0, 0]
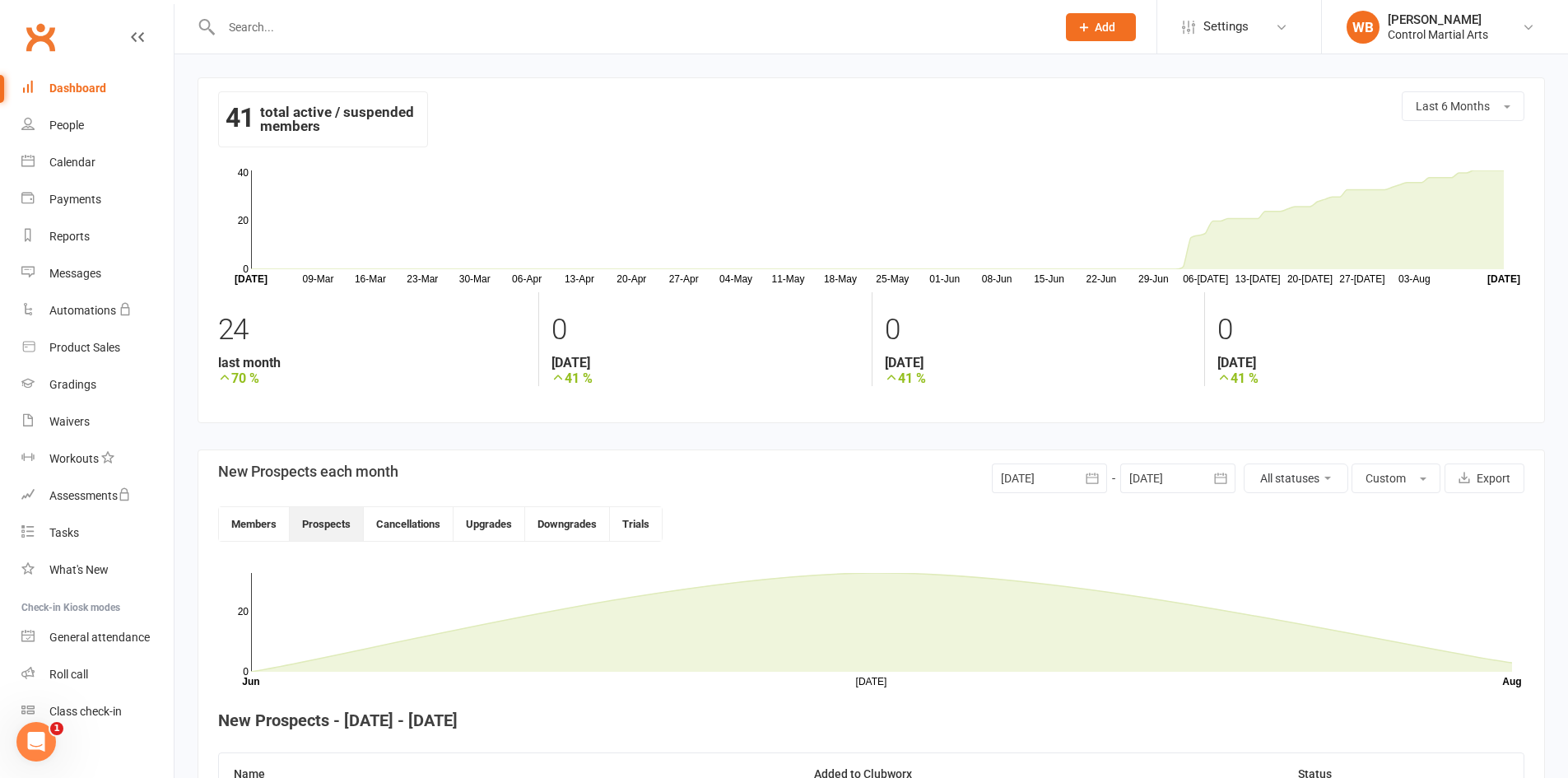
drag, startPoint x: 562, startPoint y: 462, endPoint x: 584, endPoint y: 467, distance: 22.6
